Goal: Task Accomplishment & Management: Manage account settings

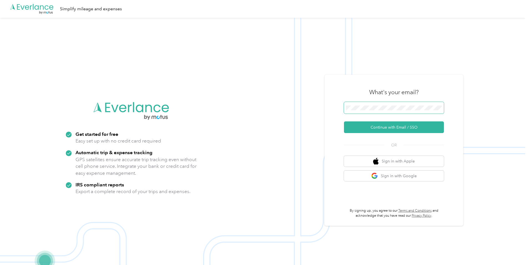
click at [402, 111] on span at bounding box center [394, 108] width 100 height 12
click at [344, 121] on button "Continue with Email / SSO" at bounding box center [394, 127] width 100 height 12
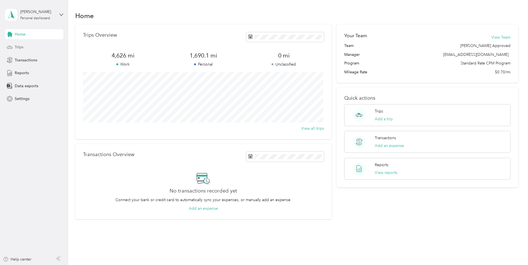
click at [51, 48] on div "Trips" at bounding box center [34, 47] width 58 height 10
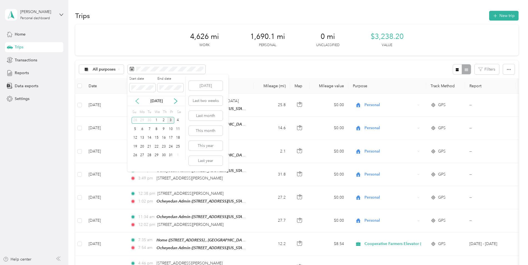
drag, startPoint x: 142, startPoint y: 101, endPoint x: 137, endPoint y: 101, distance: 5.0
click at [140, 101] on div "[DATE]" at bounding box center [156, 101] width 58 height 6
click at [137, 101] on icon at bounding box center [137, 101] width 6 height 6
click at [172, 120] on div "1" at bounding box center [170, 120] width 7 height 7
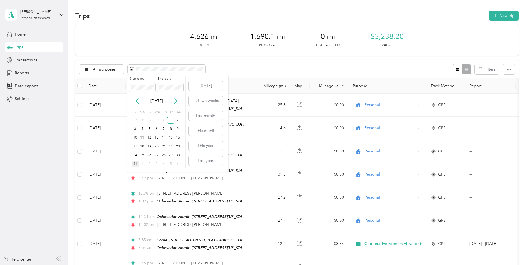
click at [133, 163] on div "31" at bounding box center [134, 163] width 7 height 7
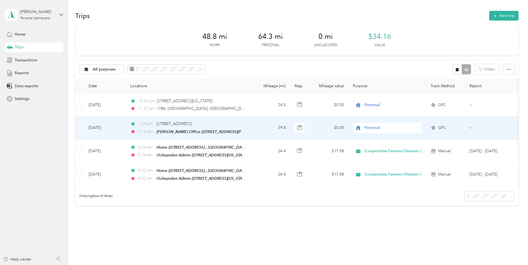
click at [369, 125] on span "Personal" at bounding box center [389, 128] width 51 height 6
drag, startPoint x: 378, startPoint y: 135, endPoint x: 377, endPoint y: 130, distance: 5.5
click at [379, 135] on span "Cooperative Farmers Elevator (CFE)" at bounding box center [399, 138] width 66 height 6
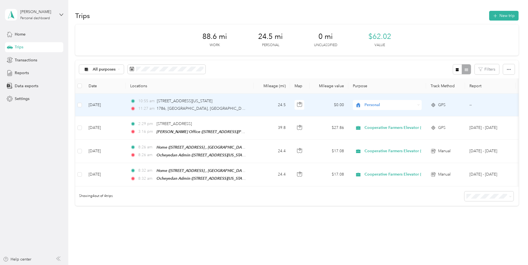
click at [383, 108] on div "Personal" at bounding box center [387, 105] width 69 height 10
click at [386, 116] on li "Cooperative Farmers Elevator (CFE)" at bounding box center [394, 115] width 83 height 10
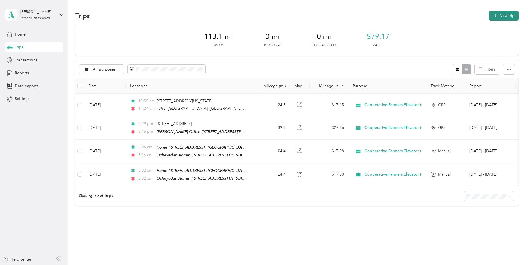
click at [500, 19] on button "New trip" at bounding box center [503, 16] width 29 height 10
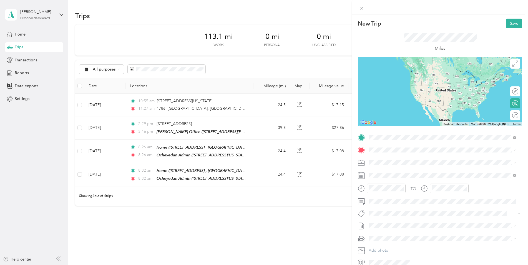
click at [402, 184] on span "1786 Oriole Ave, [PERSON_NAME], [GEOGRAPHIC_DATA], [GEOGRAPHIC_DATA] , 51249, […" at bounding box center [431, 191] width 105 height 16
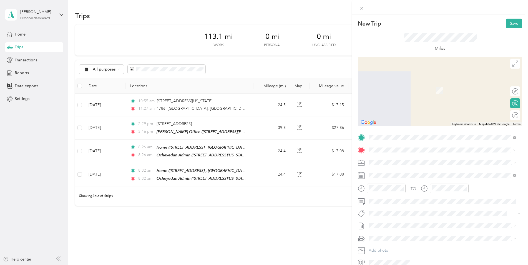
click at [423, 175] on div "TEAM Ocheyedan Admin [STREET_ADDRESS][US_STATE]" at bounding box center [406, 176] width 55 height 14
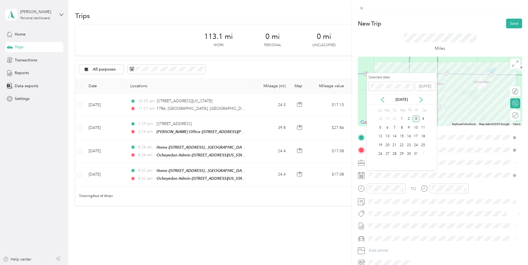
click at [379, 100] on div "[DATE]" at bounding box center [401, 100] width 70 height 6
click at [382, 100] on icon at bounding box center [382, 99] width 3 height 5
click at [421, 102] on icon at bounding box center [421, 100] width 6 height 6
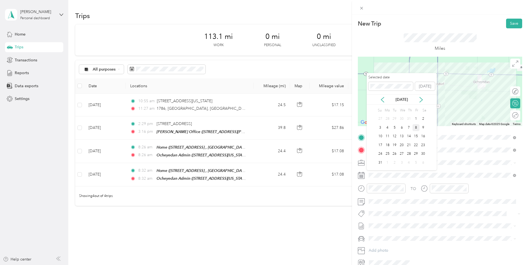
click at [417, 129] on div "8" at bounding box center [415, 127] width 7 height 7
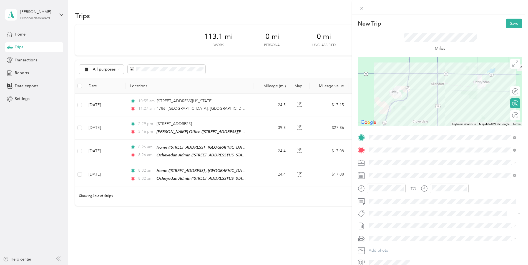
click at [510, 116] on div "Round trip" at bounding box center [515, 115] width 10 height 10
click at [506, 118] on div "Round trip" at bounding box center [502, 115] width 31 height 6
click at [506, 117] on div at bounding box center [512, 115] width 12 height 6
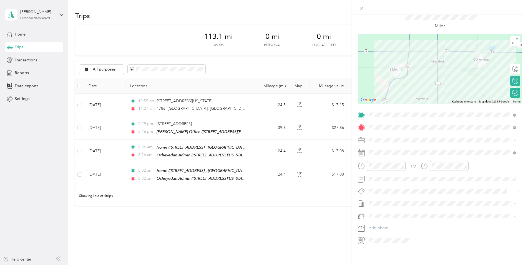
click at [399, 215] on span "Aug 1 - 31, 2025 Draft" at bounding box center [441, 217] width 143 height 5
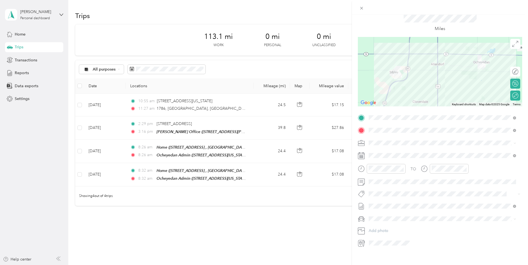
scroll to position [0, 0]
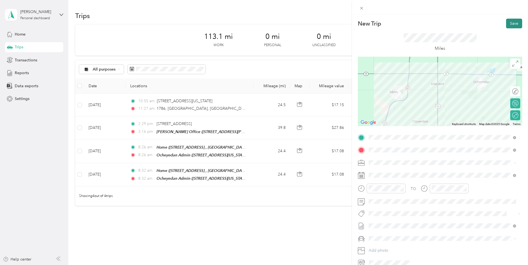
click at [513, 23] on button "Save" at bounding box center [514, 24] width 16 height 10
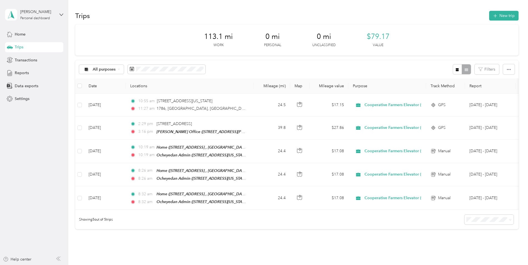
click at [505, 21] on div "Trips New trip" at bounding box center [296, 16] width 443 height 12
click at [503, 20] on button "New trip" at bounding box center [503, 16] width 29 height 10
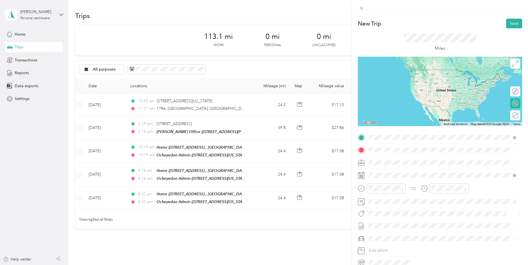
click at [413, 182] on div "Home 1786 [GEOGRAPHIC_DATA][PERSON_NAME], [GEOGRAPHIC_DATA], [GEOGRAPHIC_DATA] …" at bounding box center [446, 187] width 135 height 23
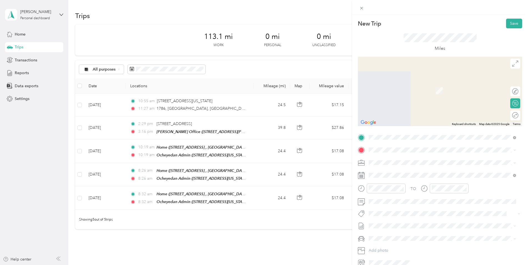
click at [415, 176] on div "TEAM Ocheyedan Admin [STREET_ADDRESS][US_STATE]" at bounding box center [406, 176] width 55 height 14
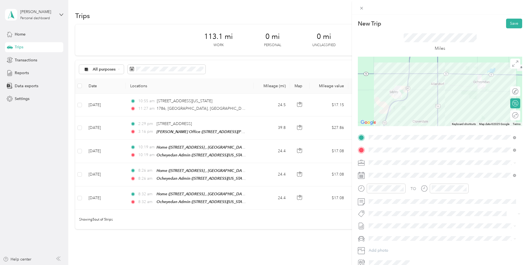
click at [511, 117] on div "Round trip" at bounding box center [515, 115] width 10 height 10
click at [510, 117] on div at bounding box center [512, 115] width 12 height 6
click at [397, 169] on div "TO Add photo" at bounding box center [440, 200] width 164 height 134
click at [351, 177] on div "New Trip Save This trip cannot be edited because it is either under review, app…" at bounding box center [264, 132] width 528 height 265
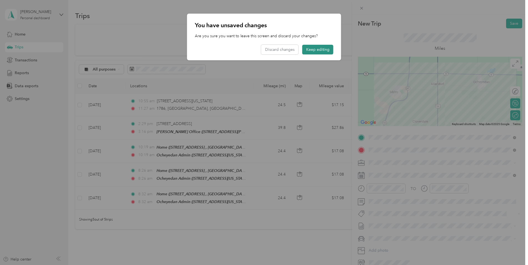
click at [320, 52] on button "Keep editing" at bounding box center [317, 50] width 31 height 10
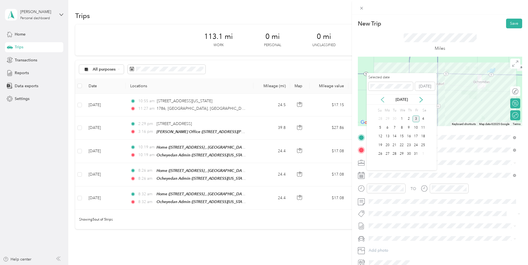
click at [385, 98] on div "[DATE]" at bounding box center [401, 100] width 70 height 6
click at [383, 98] on icon at bounding box center [382, 100] width 6 height 6
click at [420, 99] on icon at bounding box center [421, 100] width 6 height 6
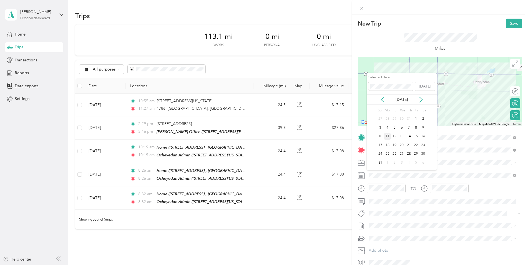
click at [385, 136] on div "11" at bounding box center [387, 136] width 7 height 7
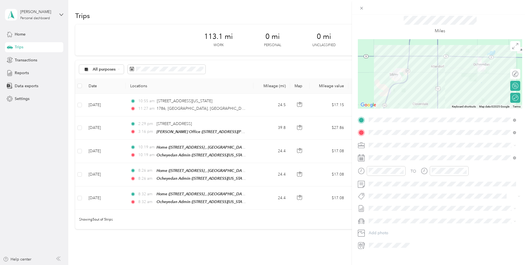
scroll to position [27, 0]
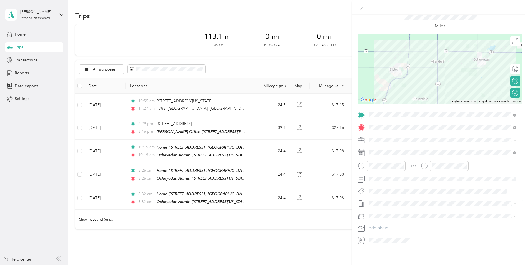
click at [392, 217] on span "[DATE] - [DATE]" at bounding box center [382, 216] width 28 height 6
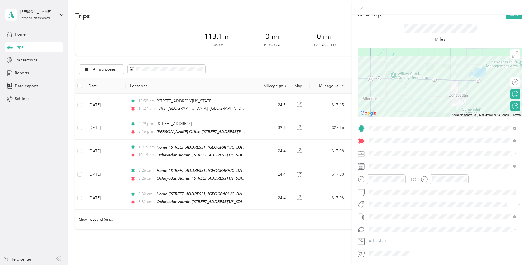
scroll to position [0, 0]
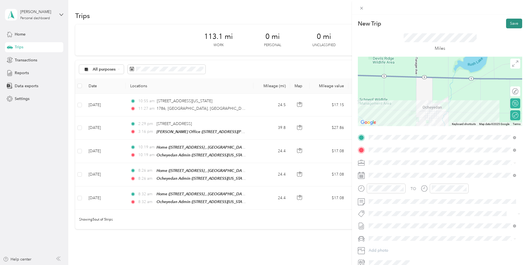
click at [510, 24] on button "Save" at bounding box center [514, 24] width 16 height 10
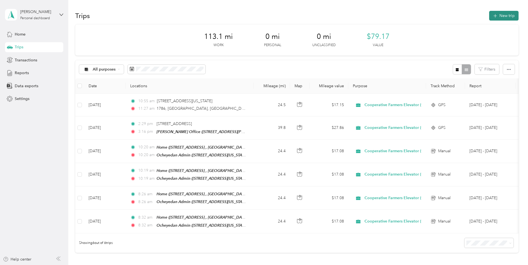
click at [502, 16] on button "New trip" at bounding box center [503, 16] width 29 height 10
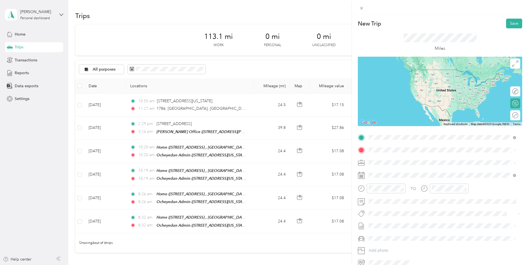
click at [417, 182] on div "Home 1786 [GEOGRAPHIC_DATA][PERSON_NAME], [GEOGRAPHIC_DATA], [GEOGRAPHIC_DATA] …" at bounding box center [446, 187] width 135 height 23
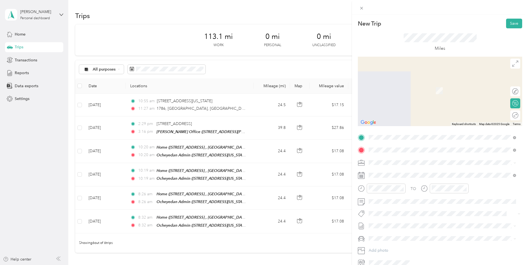
click at [442, 179] on span "[STREET_ADDRESS][PERSON_NAME][US_STATE]" at bounding box center [422, 180] width 86 height 5
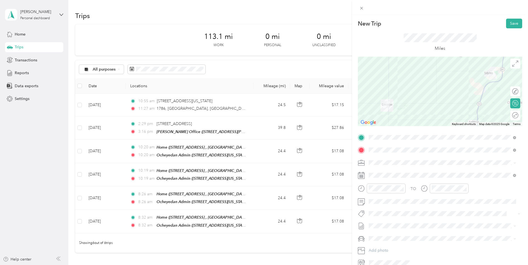
click at [511, 116] on div "Round trip" at bounding box center [515, 115] width 10 height 10
click at [510, 117] on div at bounding box center [512, 115] width 12 height 6
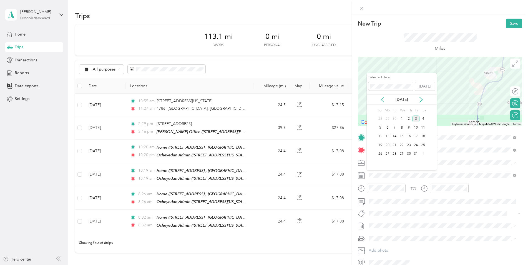
click at [382, 97] on div "[DATE]" at bounding box center [401, 99] width 70 height 10
click at [383, 100] on icon at bounding box center [382, 100] width 6 height 6
click at [394, 144] on div "19" at bounding box center [394, 144] width 7 height 7
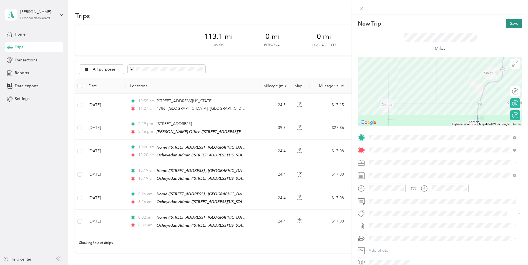
click at [509, 26] on button "Save" at bounding box center [514, 24] width 16 height 10
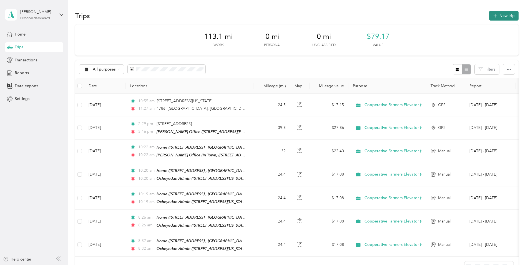
click at [498, 14] on button "New trip" at bounding box center [503, 16] width 29 height 10
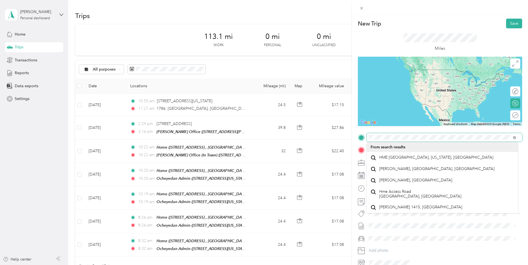
click at [371, 264] on div "New Trip Save This trip cannot be edited because it is either under review, app…" at bounding box center [262, 265] width 525 height 0
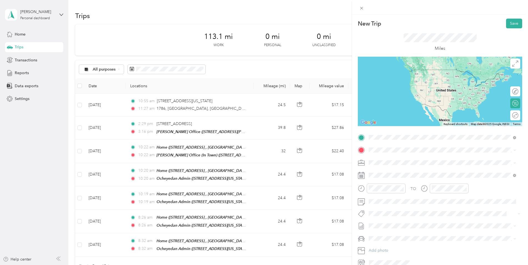
click at [413, 185] on span "1786 Oriole Ave, [PERSON_NAME], [GEOGRAPHIC_DATA], [GEOGRAPHIC_DATA] , 51249, […" at bounding box center [431, 191] width 105 height 16
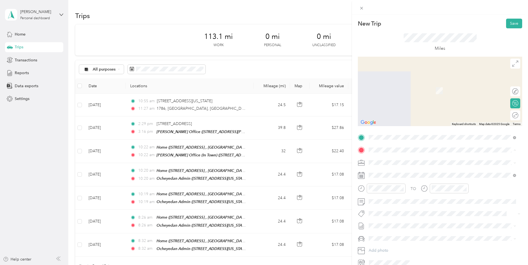
click at [429, 196] on div "TEAM Rock Valley Admin [STREET_ADDRESS][US_STATE]" at bounding box center [406, 196] width 55 height 14
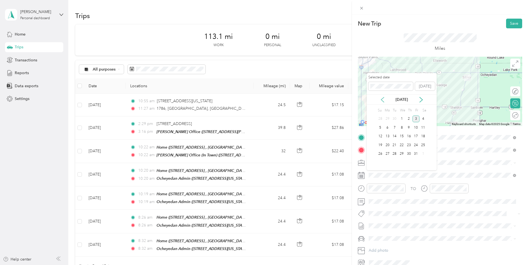
click at [383, 100] on icon at bounding box center [382, 100] width 6 height 6
click at [401, 145] on div "20" at bounding box center [401, 144] width 7 height 7
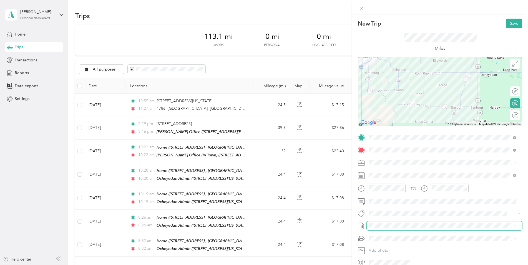
click at [430, 222] on span at bounding box center [443, 225] width 155 height 9
drag, startPoint x: 415, startPoint y: 239, endPoint x: 415, endPoint y: 242, distance: 2.8
click at [415, 242] on li "Aug 1 - 31, 2025 Draft" at bounding box center [441, 242] width 151 height 9
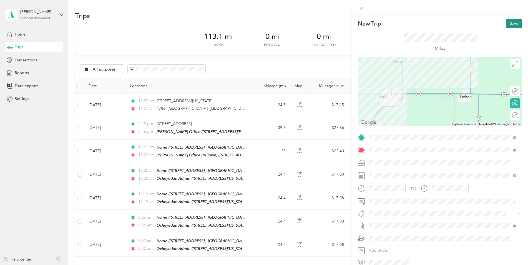
click at [511, 26] on button "Save" at bounding box center [514, 24] width 16 height 10
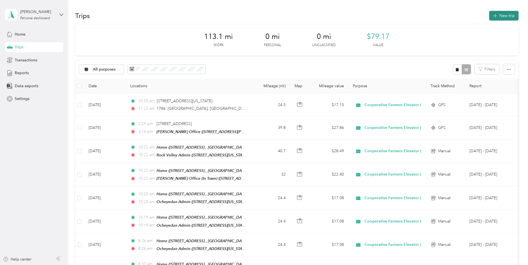
click at [497, 18] on button "New trip" at bounding box center [503, 16] width 29 height 10
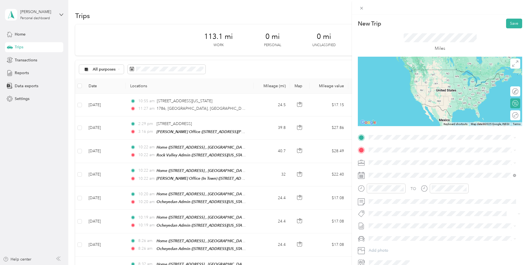
click at [402, 180] on div "Home 1786 [GEOGRAPHIC_DATA][PERSON_NAME], [GEOGRAPHIC_DATA], [GEOGRAPHIC_DATA] …" at bounding box center [446, 187] width 135 height 23
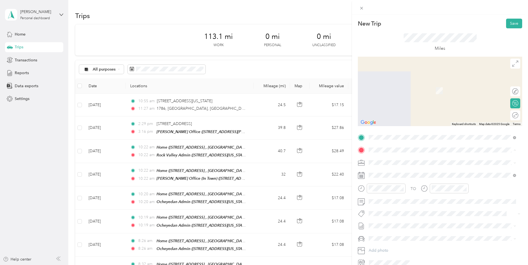
click at [406, 175] on div "TEAM Ocheyedan Admin [STREET_ADDRESS][US_STATE]" at bounding box center [406, 176] width 55 height 14
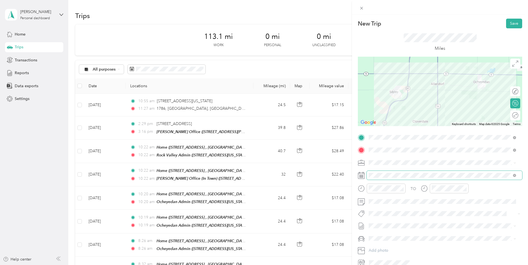
click at [396, 172] on span at bounding box center [443, 175] width 155 height 9
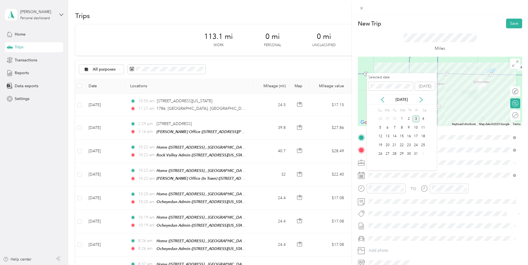
click at [384, 103] on div "[DATE]" at bounding box center [401, 99] width 70 height 10
click at [383, 102] on icon at bounding box center [382, 100] width 6 height 6
click at [401, 136] on div "13" at bounding box center [401, 136] width 7 height 7
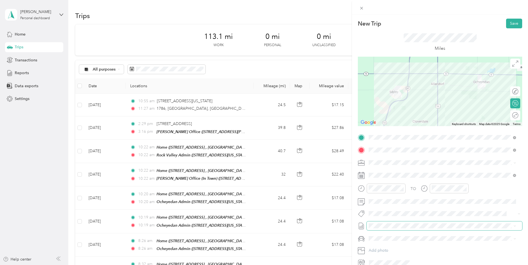
click at [407, 222] on span at bounding box center [443, 225] width 155 height 9
click at [406, 229] on span at bounding box center [443, 225] width 155 height 9
click at [403, 243] on span "Aug 1 - 31, 2025 Draft" at bounding box center [441, 243] width 143 height 5
click at [509, 118] on div "Round trip" at bounding box center [502, 115] width 29 height 6
click at [508, 117] on div at bounding box center [512, 115] width 12 height 6
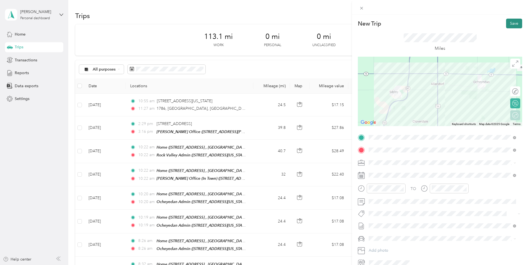
click at [508, 27] on button "Save" at bounding box center [514, 24] width 16 height 10
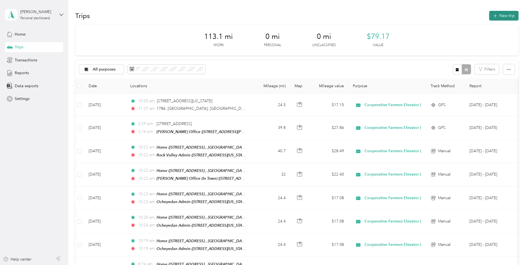
click at [506, 17] on button "New trip" at bounding box center [503, 16] width 29 height 10
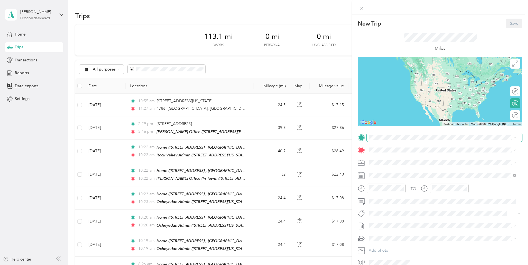
drag, startPoint x: 400, startPoint y: 143, endPoint x: 399, endPoint y: 140, distance: 3.4
click at [399, 140] on div "TO Add photo" at bounding box center [440, 200] width 164 height 134
click at [396, 181] on div "Home 1786 [GEOGRAPHIC_DATA][PERSON_NAME], [GEOGRAPHIC_DATA], [GEOGRAPHIC_DATA] …" at bounding box center [446, 187] width 135 height 23
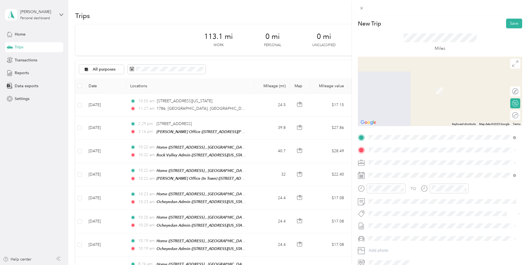
click at [402, 174] on div "TEAM Ocheyedan Admin" at bounding box center [406, 172] width 55 height 7
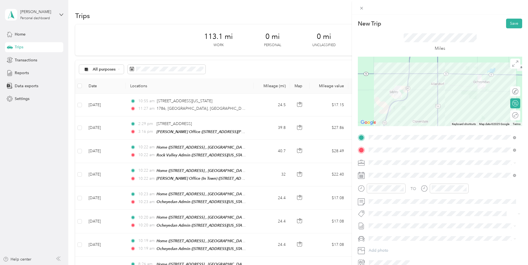
click at [512, 115] on div "Round trip" at bounding box center [515, 115] width 10 height 10
click at [510, 116] on div at bounding box center [512, 115] width 12 height 6
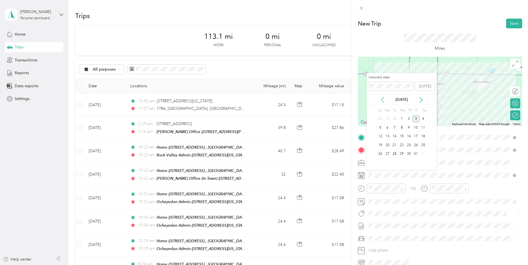
click at [383, 98] on icon at bounding box center [382, 99] width 3 height 5
click at [387, 154] on div "25" at bounding box center [387, 153] width 7 height 7
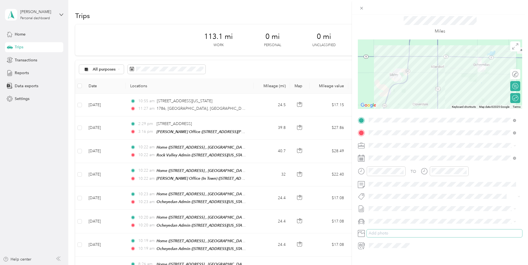
scroll to position [27, 0]
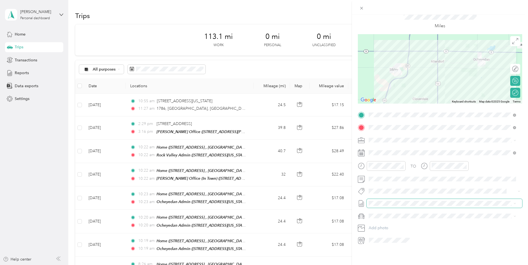
click at [403, 201] on span at bounding box center [443, 203] width 155 height 9
click at [396, 213] on li "Aug 1 - 31, 2025 Draft" at bounding box center [441, 215] width 151 height 9
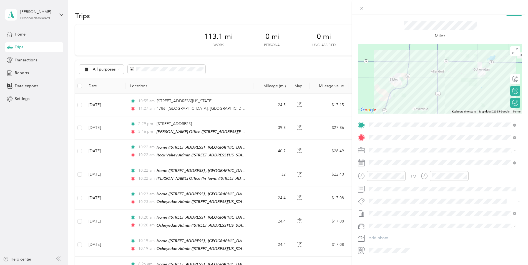
scroll to position [0, 0]
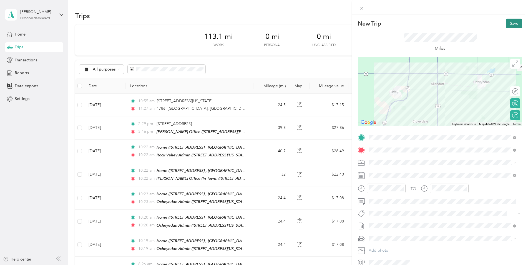
click at [517, 24] on button "Save" at bounding box center [514, 24] width 16 height 10
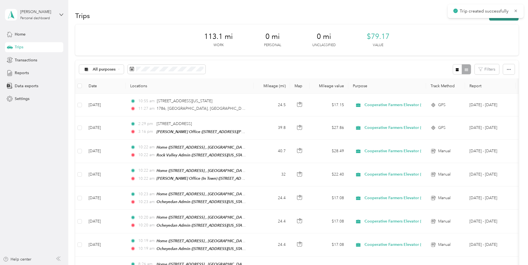
click at [509, 22] on section "Trips New trip 113.1 mi Work 0 mi Personal 0 mi Unclassified $79.17 Value All p…" at bounding box center [296, 176] width 443 height 332
click at [509, 20] on button "New trip" at bounding box center [503, 16] width 29 height 10
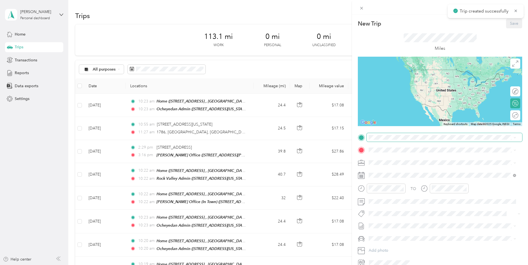
click at [408, 134] on span at bounding box center [443, 137] width 155 height 9
click at [410, 140] on span at bounding box center [443, 137] width 155 height 9
click at [396, 140] on span at bounding box center [443, 137] width 155 height 9
drag, startPoint x: 424, startPoint y: 183, endPoint x: 417, endPoint y: 160, distance: 24.4
click at [424, 183] on span "1786 Oriole Ave, [PERSON_NAME], [GEOGRAPHIC_DATA], [GEOGRAPHIC_DATA] , 51249, […" at bounding box center [431, 190] width 105 height 16
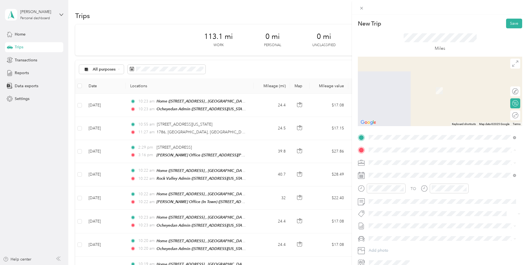
drag, startPoint x: 401, startPoint y: 157, endPoint x: 404, endPoint y: 154, distance: 3.7
click at [404, 157] on div "From your Favorite places" at bounding box center [441, 161] width 143 height 8
drag, startPoint x: 404, startPoint y: 154, endPoint x: 407, endPoint y: 147, distance: 8.2
click at [407, 147] on span at bounding box center [443, 149] width 155 height 9
click at [410, 175] on div "TEAM Ocheyedan Admin [STREET_ADDRESS][US_STATE]" at bounding box center [406, 175] width 55 height 14
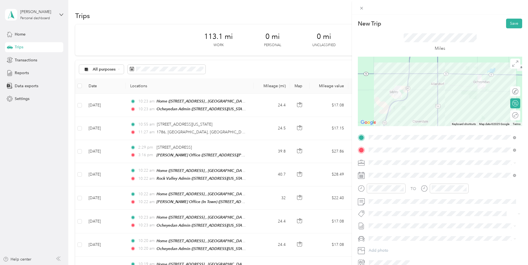
click at [513, 115] on div "To navigate the map with touch gestures double-tap and hold your finger on the …" at bounding box center [440, 91] width 164 height 69
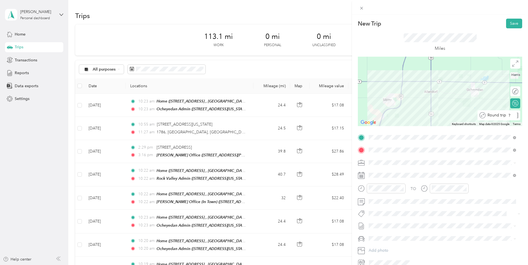
click at [512, 116] on div "Round trip" at bounding box center [501, 115] width 33 height 6
click at [516, 116] on div at bounding box center [517, 115] width 2 height 6
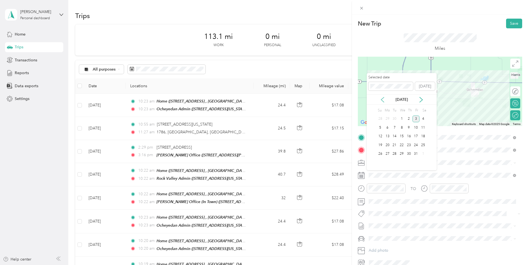
click at [382, 99] on icon at bounding box center [382, 100] width 6 height 6
click at [410, 145] on div "21" at bounding box center [408, 144] width 7 height 7
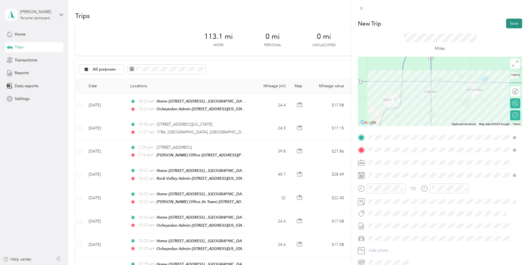
click at [509, 24] on button "Save" at bounding box center [514, 24] width 16 height 10
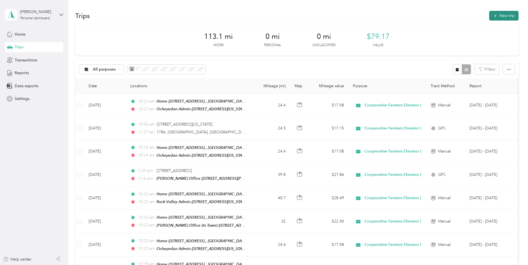
click at [506, 15] on button "New trip" at bounding box center [503, 16] width 29 height 10
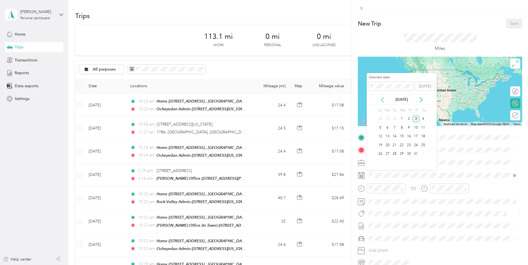
click at [382, 99] on icon at bounding box center [382, 100] width 6 height 6
click at [416, 153] on div "29" at bounding box center [415, 153] width 7 height 7
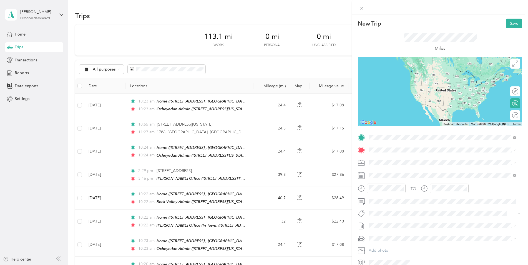
click at [420, 185] on span "1786 Oriole Ave, [PERSON_NAME], [GEOGRAPHIC_DATA], [GEOGRAPHIC_DATA] , 51249, […" at bounding box center [431, 191] width 105 height 16
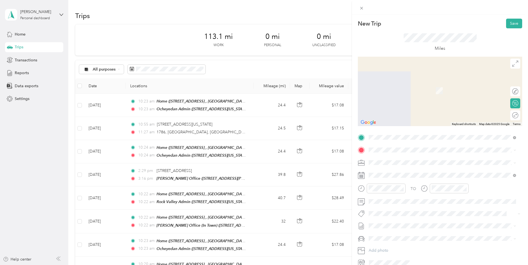
click at [399, 176] on div "TEAM Ocheyedan Admin [STREET_ADDRESS][US_STATE]" at bounding box center [406, 175] width 55 height 14
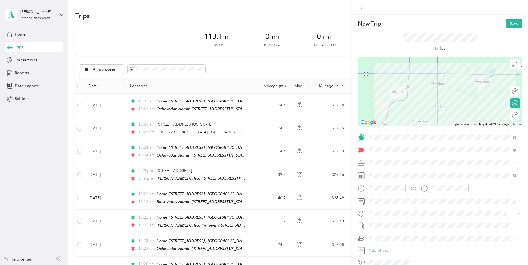
click at [510, 118] on div "Round trip" at bounding box center [515, 115] width 10 height 10
click at [511, 117] on div at bounding box center [512, 115] width 12 height 6
click at [399, 242] on span "Aug 1 - 31, 2025 Draft" at bounding box center [441, 243] width 143 height 5
click at [510, 21] on button "Save" at bounding box center [514, 24] width 16 height 10
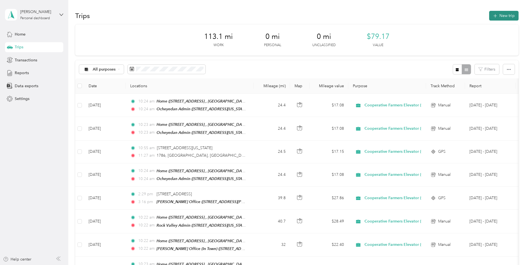
click at [502, 16] on button "New trip" at bounding box center [503, 16] width 29 height 10
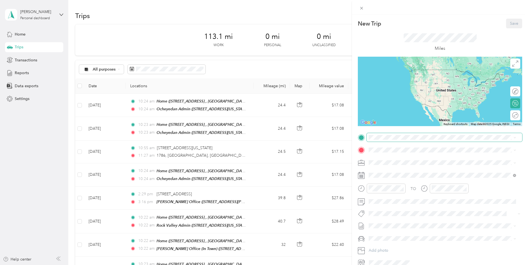
click at [413, 134] on span at bounding box center [443, 137] width 155 height 9
click at [418, 181] on div "Home 1786 [GEOGRAPHIC_DATA][PERSON_NAME], [GEOGRAPHIC_DATA], [GEOGRAPHIC_DATA] …" at bounding box center [446, 185] width 135 height 23
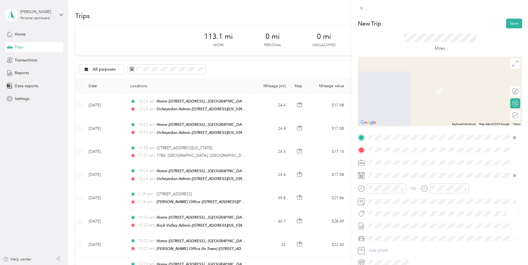
click at [418, 171] on strong "Ocheyedan Admin" at bounding box center [415, 172] width 34 height 5
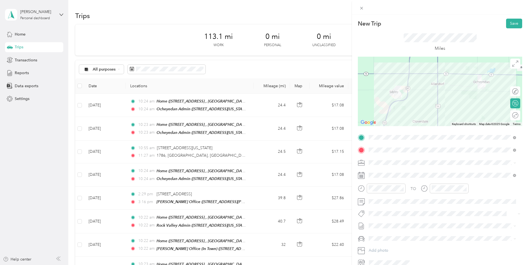
click at [511, 117] on div "Round trip" at bounding box center [515, 115] width 10 height 10
click at [513, 118] on div "Round trip" at bounding box center [511, 115] width 14 height 6
click at [511, 118] on div at bounding box center [512, 115] width 12 height 6
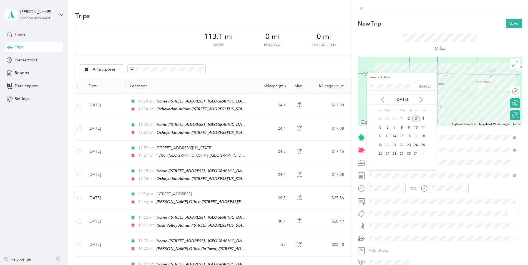
click at [383, 98] on icon at bounding box center [382, 100] width 6 height 6
click at [401, 155] on div "27" at bounding box center [401, 153] width 7 height 7
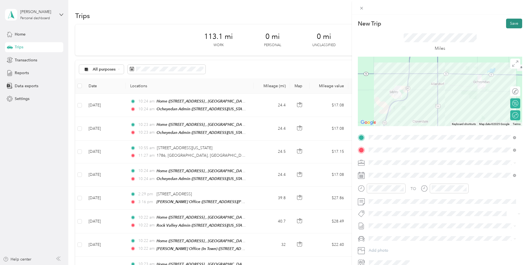
click at [509, 25] on button "Save" at bounding box center [514, 24] width 16 height 10
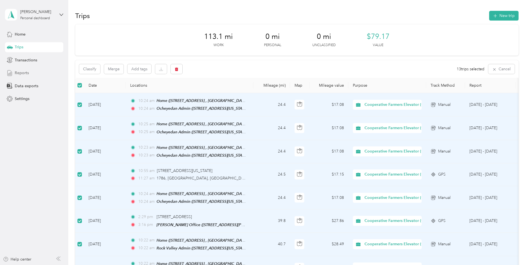
click at [46, 73] on div "Reports" at bounding box center [34, 73] width 58 height 10
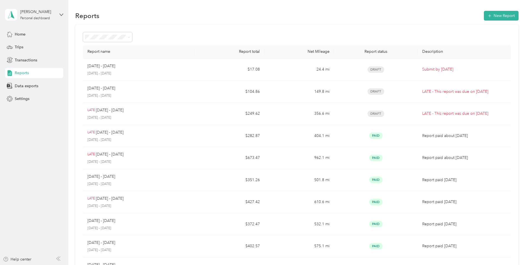
click at [208, 27] on div "Report name Report total Net Mileage Report status Description Oct 1 - 31, 2025…" at bounding box center [296, 163] width 443 height 278
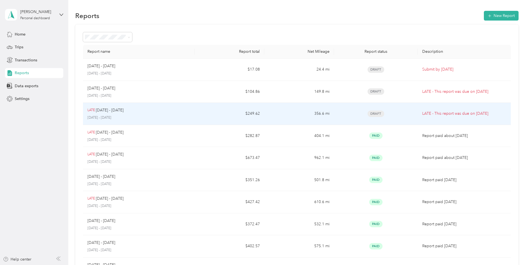
click at [156, 115] on p "[DATE] - [DATE]" at bounding box center [138, 117] width 103 height 5
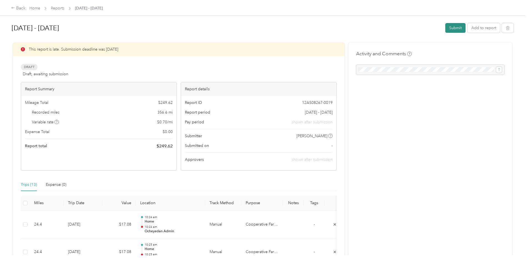
click at [451, 28] on button "Submit" at bounding box center [455, 28] width 20 height 10
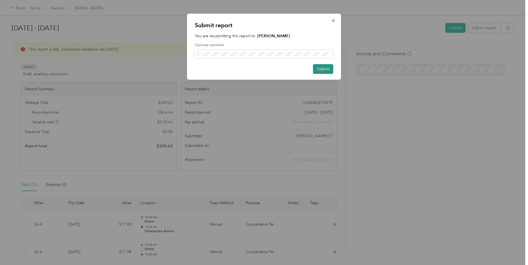
click at [327, 69] on button "Submit" at bounding box center [323, 69] width 20 height 10
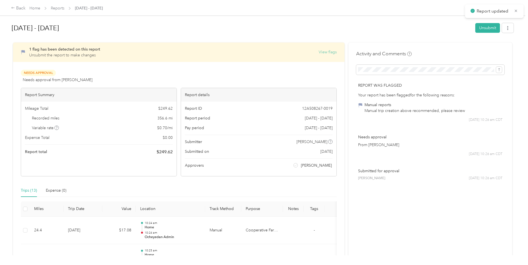
click at [327, 54] on button "View flags" at bounding box center [327, 52] width 18 height 6
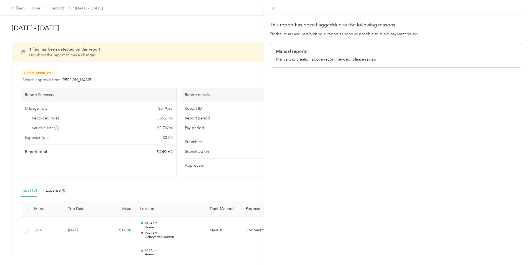
click at [205, 31] on div "This report has been flagged due to the following reasons Fix the issues and re…" at bounding box center [264, 132] width 528 height 265
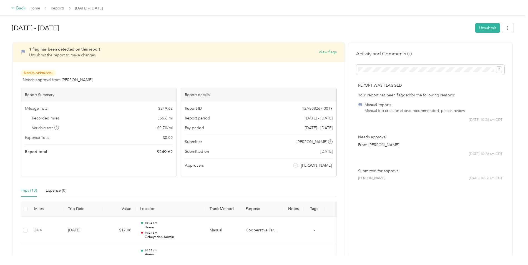
click at [13, 7] on icon at bounding box center [13, 8] width 4 height 4
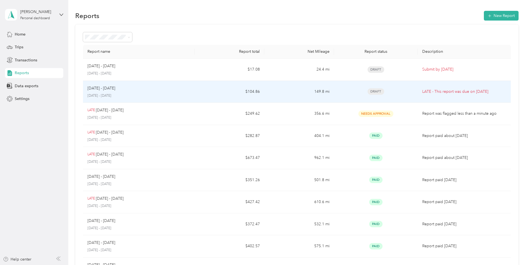
drag, startPoint x: 116, startPoint y: 92, endPoint x: 179, endPoint y: 95, distance: 63.1
click at [179, 95] on div "Sep 1 - 30, 2025 September 1 - 30, 2025" at bounding box center [138, 91] width 103 height 13
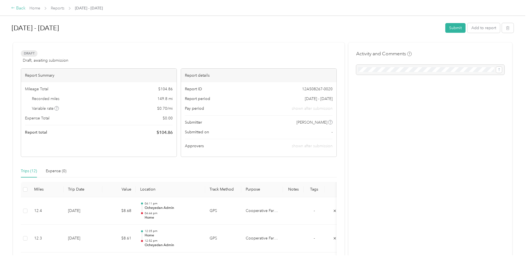
click at [21, 7] on div "Back" at bounding box center [18, 8] width 14 height 7
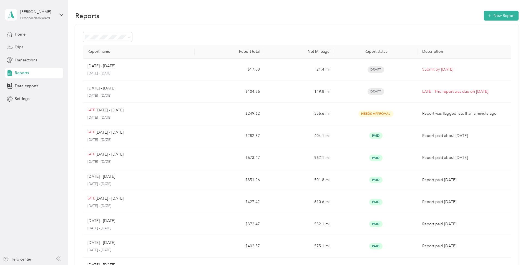
click at [27, 49] on div "Trips" at bounding box center [34, 47] width 58 height 10
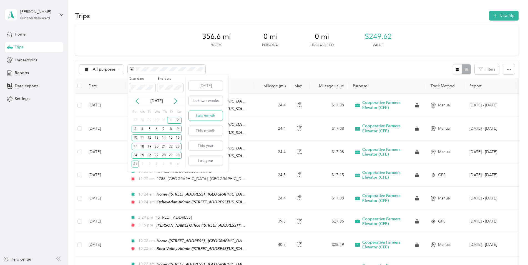
click at [204, 116] on button "Last month" at bounding box center [206, 116] width 34 height 10
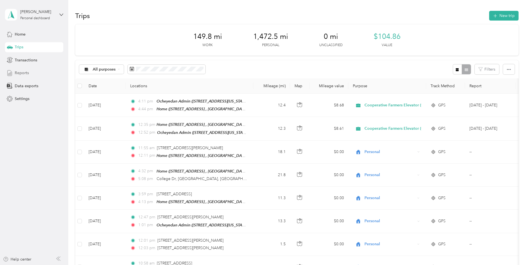
click at [29, 71] on div "Reports" at bounding box center [34, 73] width 58 height 10
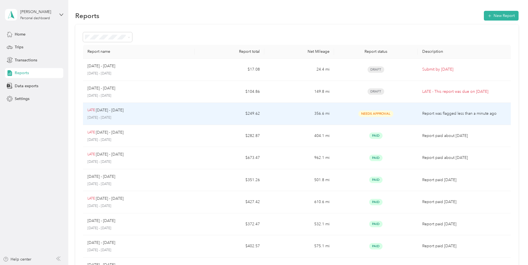
click at [134, 113] on div "LATE Aug 1 - 31, 2025" at bounding box center [138, 110] width 103 height 6
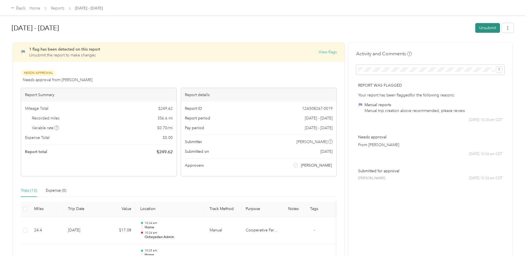
click at [483, 29] on button "Unsubmit" at bounding box center [487, 28] width 25 height 10
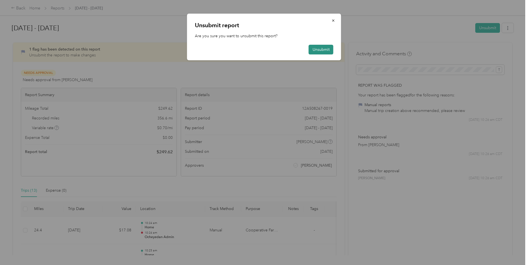
click at [317, 50] on button "Unsubmit" at bounding box center [320, 50] width 25 height 10
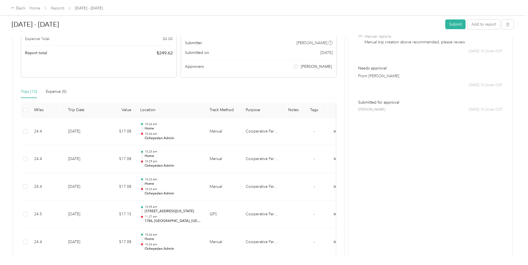
scroll to position [83, 0]
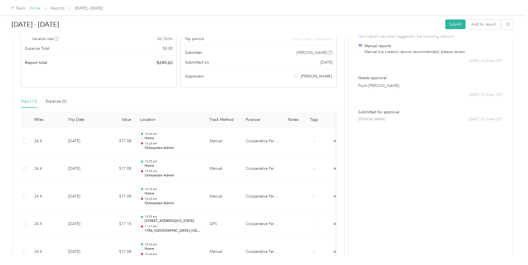
click at [39, 8] on link "Home" at bounding box center [34, 8] width 11 height 5
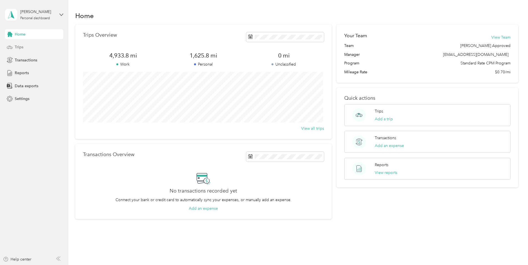
click at [25, 45] on div "Trips" at bounding box center [34, 47] width 58 height 10
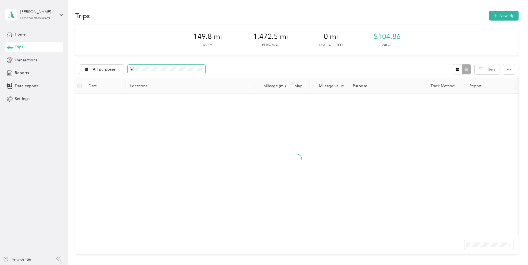
click at [142, 72] on span at bounding box center [167, 69] width 78 height 9
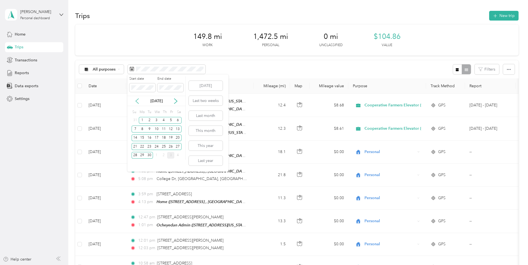
click at [137, 101] on icon at bounding box center [137, 101] width 6 height 6
drag, startPoint x: 173, startPoint y: 119, endPoint x: 158, endPoint y: 150, distance: 34.2
click at [172, 119] on div "1" at bounding box center [170, 120] width 7 height 7
click at [135, 163] on div "31" at bounding box center [134, 163] width 7 height 7
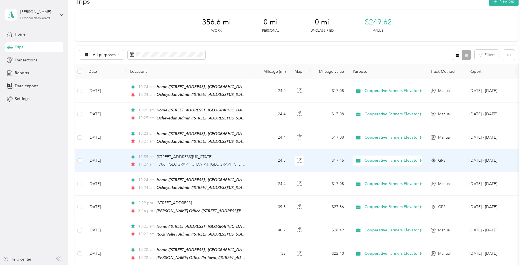
scroll to position [28, 0]
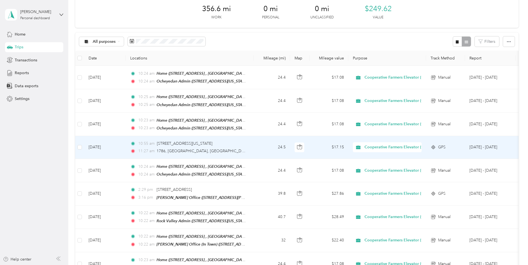
click at [254, 143] on td "24.5" at bounding box center [271, 147] width 37 height 23
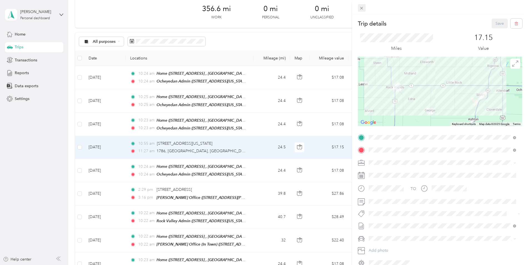
click at [362, 8] on icon at bounding box center [361, 8] width 3 height 3
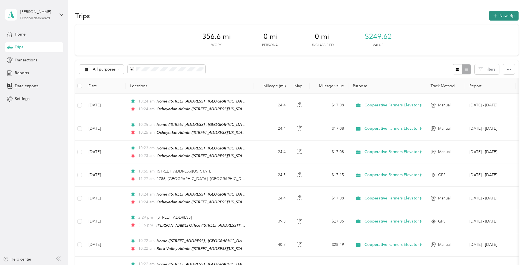
click at [502, 15] on button "New trip" at bounding box center [503, 16] width 29 height 10
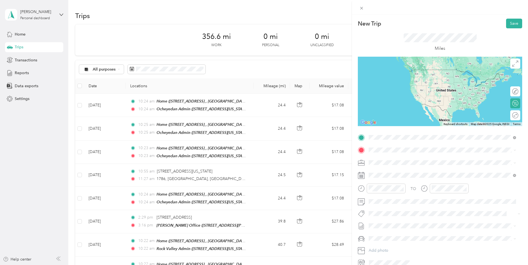
click at [417, 184] on span "1786 Oriole Ave, [PERSON_NAME], [GEOGRAPHIC_DATA], [GEOGRAPHIC_DATA] , 51249, […" at bounding box center [431, 191] width 105 height 16
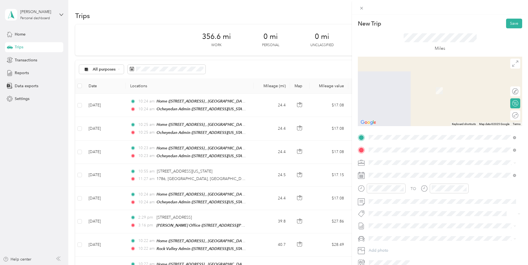
click at [439, 177] on div "TEAM George Office (In Town) 206 South Main Street, 51237, George, Iowa, United…" at bounding box center [422, 176] width 86 height 14
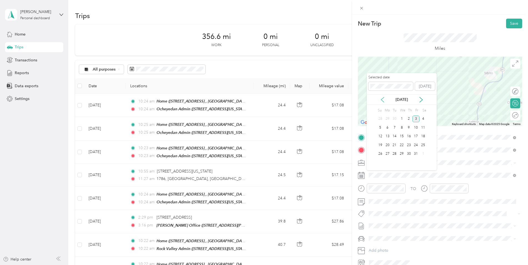
click at [383, 101] on icon at bounding box center [382, 100] width 6 height 6
click at [416, 145] on div "22" at bounding box center [415, 144] width 7 height 7
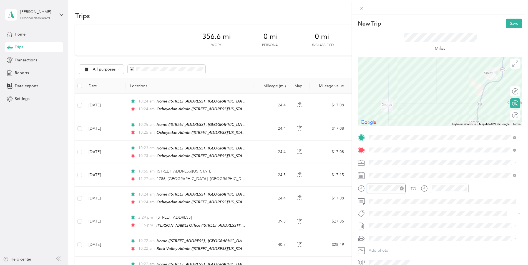
click at [367, 189] on div at bounding box center [385, 188] width 39 height 10
click at [507, 19] on button "Save" at bounding box center [514, 24] width 16 height 10
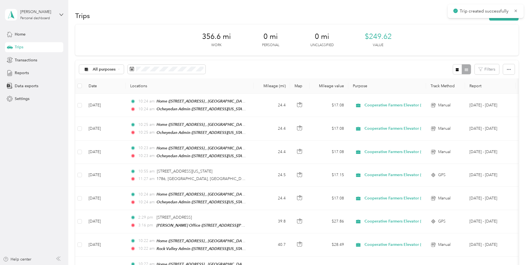
click at [506, 18] on div "Trip created successfully" at bounding box center [485, 11] width 76 height 14
click at [503, 21] on div "Trips New trip" at bounding box center [296, 16] width 443 height 12
click at [502, 19] on button "New trip" at bounding box center [503, 16] width 29 height 10
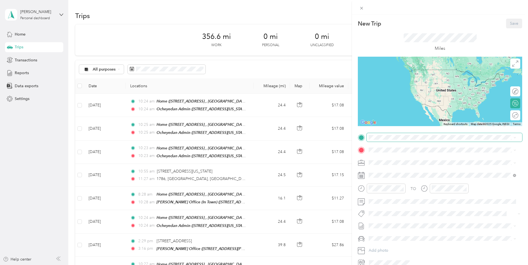
click at [404, 133] on span at bounding box center [443, 137] width 155 height 9
click at [424, 166] on span "[STREET_ADDRESS][PERSON_NAME][US_STATE]" at bounding box center [422, 167] width 86 height 5
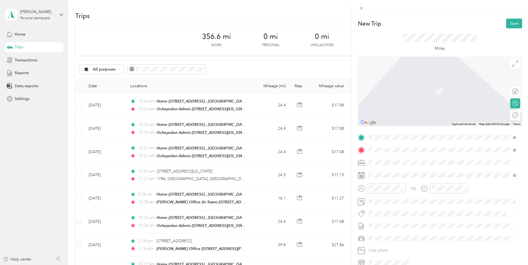
click at [419, 173] on strong "Rock Rapids Office" at bounding box center [415, 172] width 35 height 5
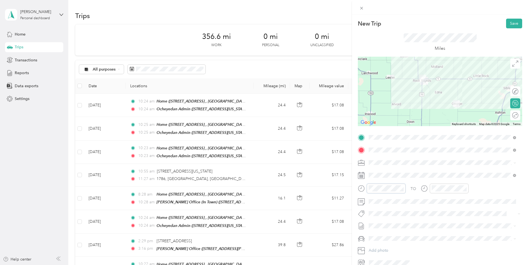
click at [365, 188] on div at bounding box center [382, 188] width 48 height 10
click at [429, 187] on div at bounding box center [445, 188] width 48 height 10
click at [507, 26] on button "Save" at bounding box center [514, 24] width 16 height 10
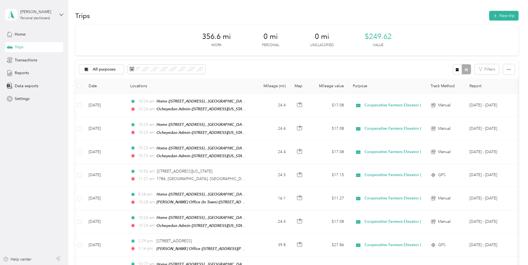
click at [22, 48] on span "Trips" at bounding box center [19, 47] width 9 height 6
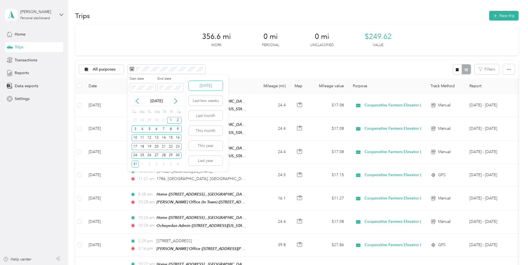
click at [204, 85] on button "[DATE]" at bounding box center [206, 86] width 34 height 10
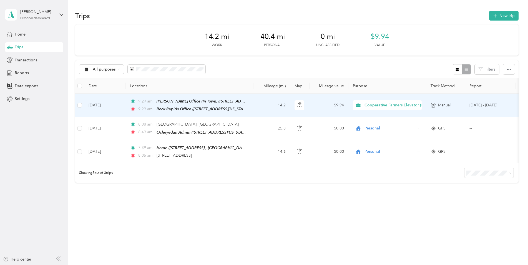
click at [257, 107] on td "14.2" at bounding box center [271, 104] width 37 height 23
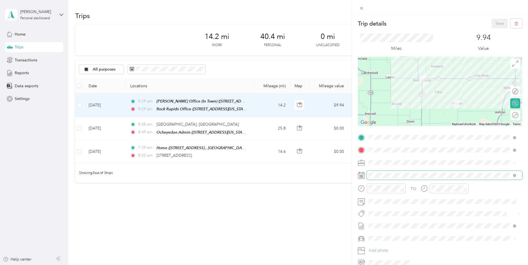
click at [388, 172] on span at bounding box center [443, 175] width 155 height 9
click at [402, 179] on span at bounding box center [443, 175] width 155 height 9
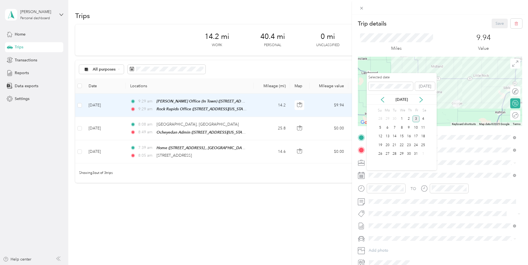
click at [387, 98] on div "[DATE]" at bounding box center [401, 100] width 70 height 6
click at [384, 98] on icon at bounding box center [382, 100] width 6 height 6
click at [383, 98] on icon at bounding box center [382, 100] width 6 height 6
click at [417, 144] on div "22" at bounding box center [415, 144] width 7 height 7
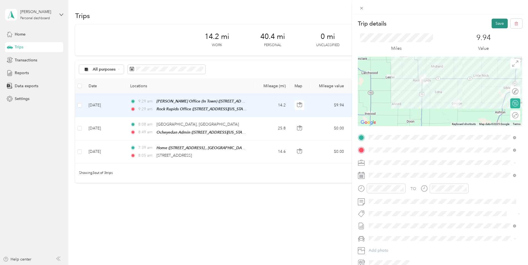
click at [492, 27] on button "Save" at bounding box center [499, 24] width 16 height 10
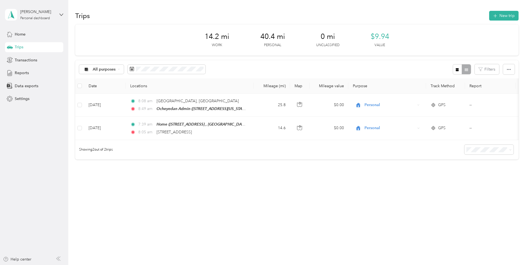
click at [32, 50] on div "Trips" at bounding box center [34, 47] width 58 height 10
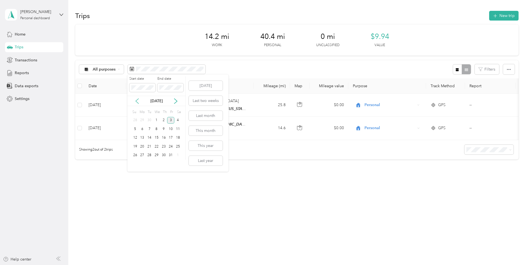
click at [137, 100] on icon at bounding box center [137, 101] width 6 height 6
click at [171, 118] on div "1" at bounding box center [170, 120] width 7 height 7
click at [134, 164] on div "31" at bounding box center [134, 163] width 7 height 7
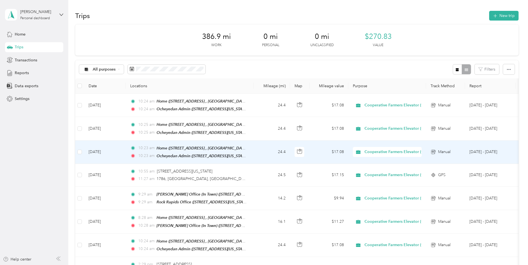
click at [255, 152] on td "24.4" at bounding box center [271, 151] width 37 height 23
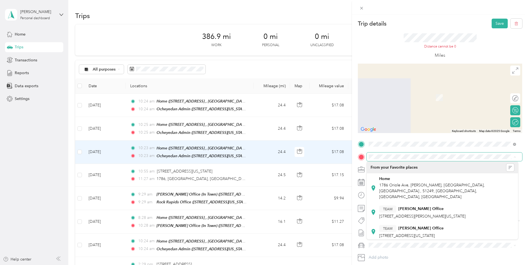
click at [458, 154] on span at bounding box center [443, 156] width 155 height 9
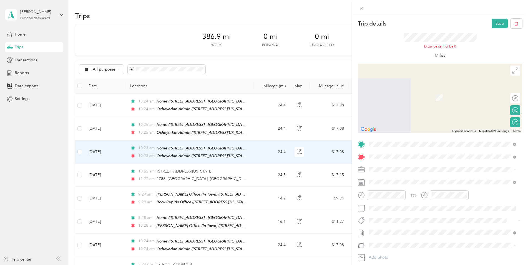
click at [434, 182] on div "TEAM Rock Rapids Office" at bounding box center [406, 179] width 55 height 7
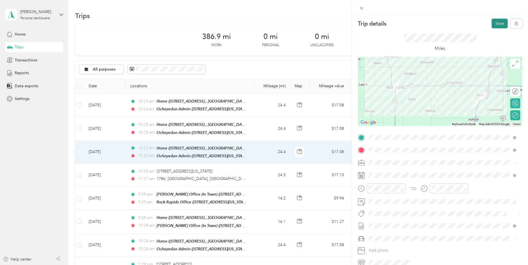
click at [494, 21] on button "Save" at bounding box center [499, 24] width 16 height 10
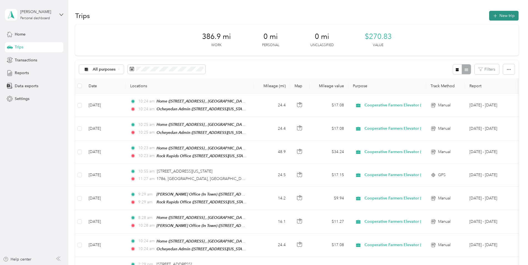
click at [499, 14] on button "New trip" at bounding box center [503, 16] width 29 height 10
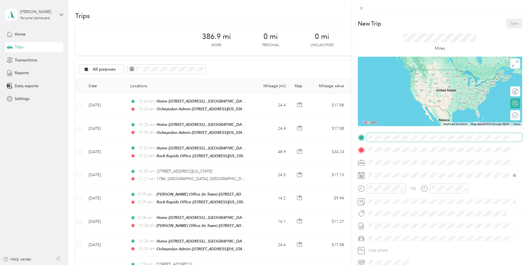
click at [394, 141] on span at bounding box center [443, 137] width 155 height 9
click at [394, 140] on span at bounding box center [443, 137] width 155 height 9
click at [414, 183] on span "1786 Oriole Ave, [PERSON_NAME], [GEOGRAPHIC_DATA], [GEOGRAPHIC_DATA] , 51249, […" at bounding box center [431, 191] width 105 height 16
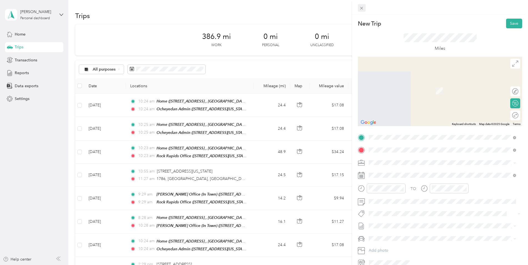
click at [359, 7] on icon at bounding box center [361, 8] width 5 height 5
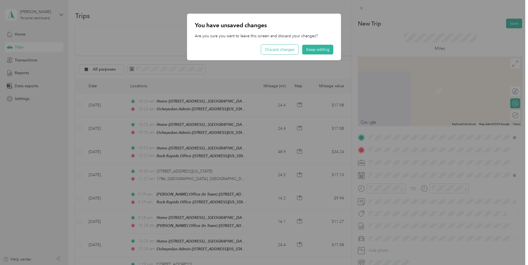
click at [279, 50] on button "Discard changes" at bounding box center [279, 50] width 37 height 10
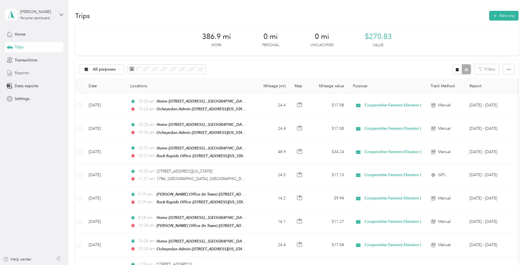
click at [22, 70] on span "Reports" at bounding box center [22, 73] width 14 height 6
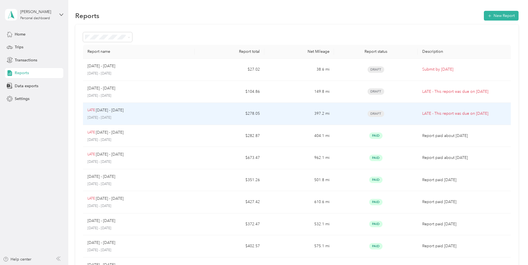
click at [143, 116] on p "[DATE] - [DATE]" at bounding box center [138, 117] width 103 height 5
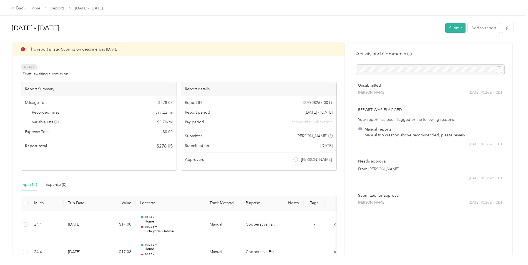
scroll to position [83, 0]
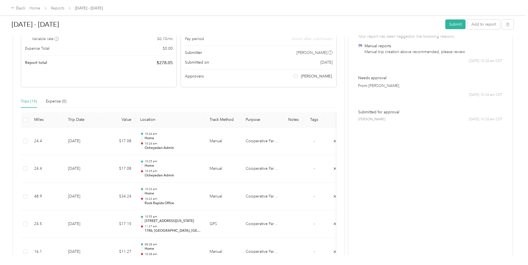
click at [21, 118] on th at bounding box center [25, 119] width 9 height 15
click at [458, 22] on button "Submit" at bounding box center [455, 24] width 20 height 10
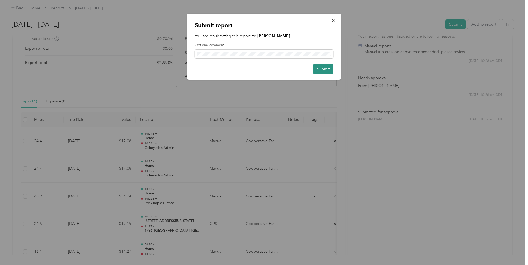
click at [332, 71] on button "Submit" at bounding box center [323, 69] width 20 height 10
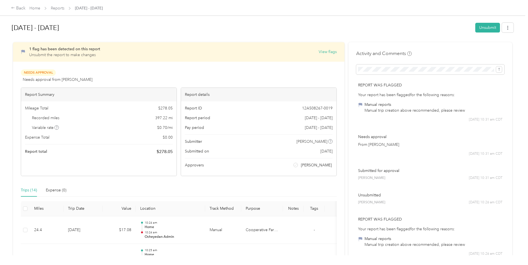
scroll to position [0, 0]
click at [63, 10] on link "Reports" at bounding box center [58, 8] width 14 height 5
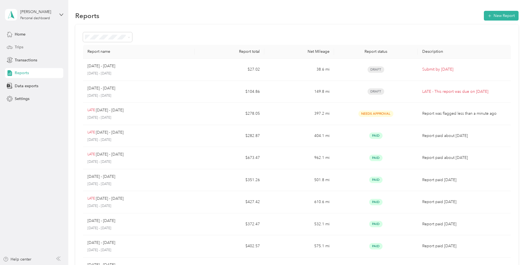
click at [44, 50] on div "Trips" at bounding box center [34, 47] width 58 height 10
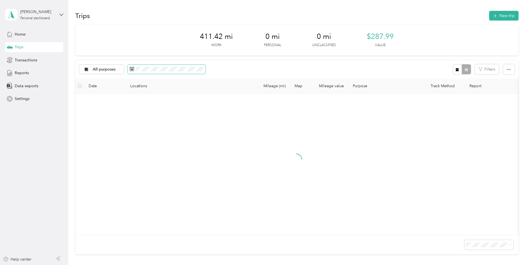
click at [174, 74] on div "All purposes Filters" at bounding box center [296, 69] width 443 height 18
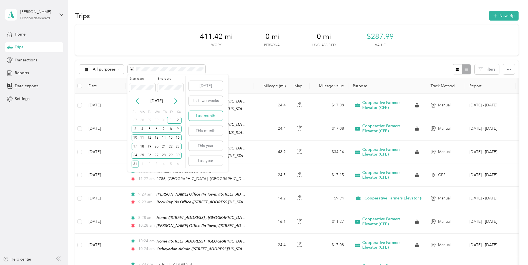
click at [208, 117] on button "Last month" at bounding box center [206, 116] width 34 height 10
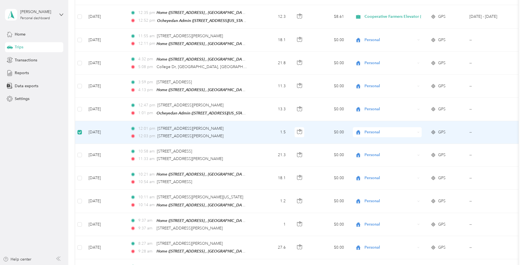
scroll to position [111, 0]
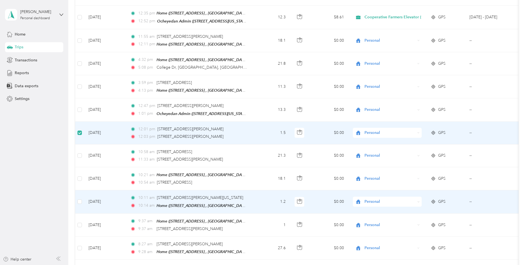
click at [77, 200] on td at bounding box center [79, 201] width 9 height 23
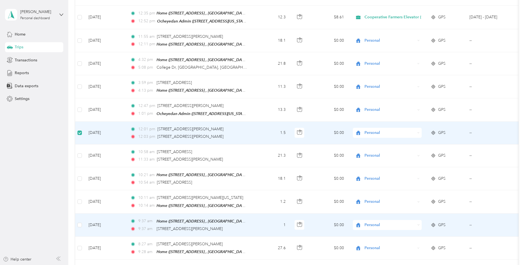
click at [76, 222] on td at bounding box center [79, 224] width 9 height 23
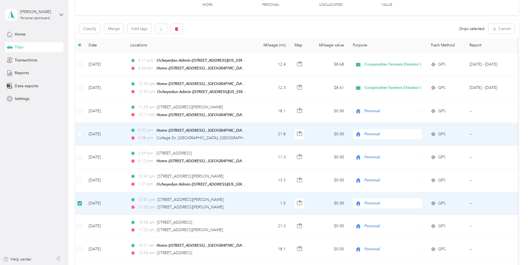
scroll to position [0, 0]
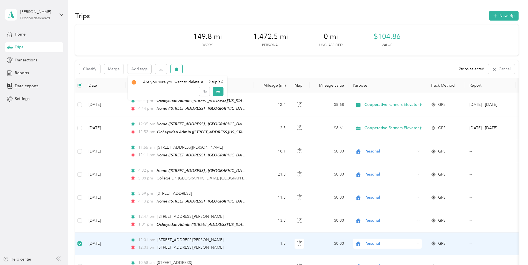
click at [177, 72] on button "button" at bounding box center [177, 69] width 12 height 10
click at [212, 91] on button "Yes" at bounding box center [217, 92] width 11 height 9
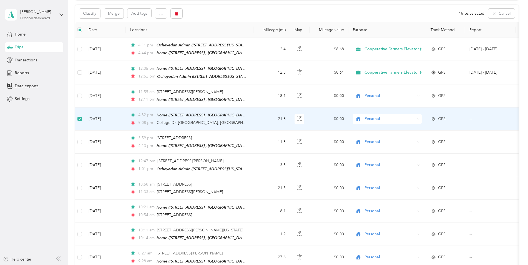
scroll to position [55, 0]
click at [176, 14] on icon "button" at bounding box center [176, 14] width 3 height 4
click at [215, 39] on button "Yes" at bounding box center [217, 37] width 11 height 9
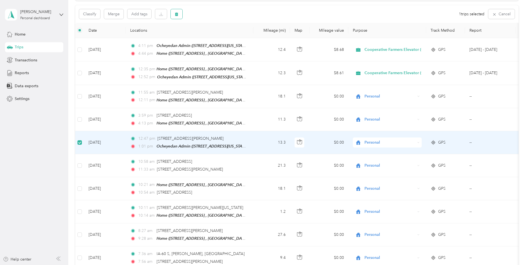
click at [173, 18] on button "button" at bounding box center [177, 14] width 12 height 10
click at [218, 38] on button "Yes" at bounding box center [217, 37] width 11 height 9
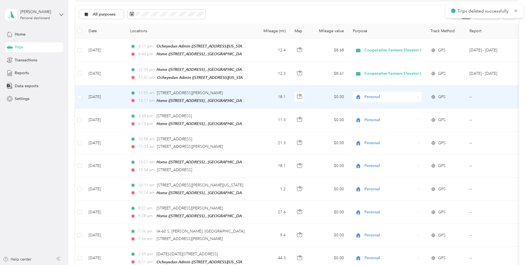
click at [247, 93] on td "11:55 am 5423–5499 180th St, Sibley, IA 12:11 pm Home (1786 Oriole Ave, Sibley,…" at bounding box center [190, 96] width 128 height 23
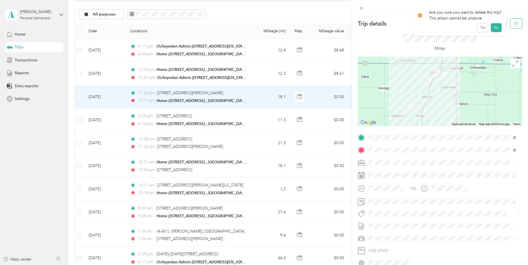
click at [514, 23] on icon "button" at bounding box center [516, 24] width 4 height 4
click at [493, 32] on button "Yes" at bounding box center [495, 30] width 11 height 9
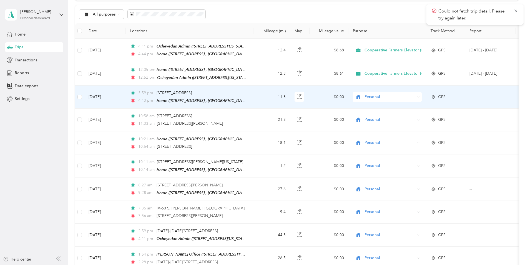
click at [250, 93] on td "3:59 pm 6301–6331 170th St, Ocheyedan, IA 4:13 pm Home (1786 Oriole Ave, Sibley…" at bounding box center [190, 96] width 128 height 23
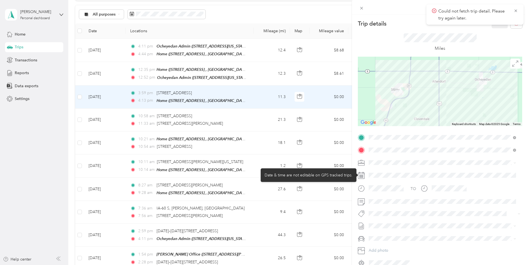
click at [420, 173] on div at bounding box center [443, 175] width 155 height 9
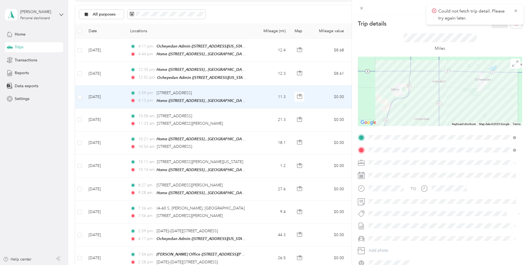
click at [416, 167] on div "TO Add photo" at bounding box center [440, 200] width 164 height 134
click at [417, 173] on li "Cooperative Farmers Elevator (CFE)" at bounding box center [441, 172] width 151 height 10
click at [494, 27] on button "Save" at bounding box center [499, 24] width 16 height 10
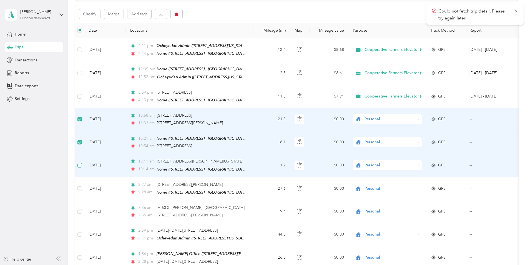
click at [80, 166] on label at bounding box center [79, 165] width 4 height 6
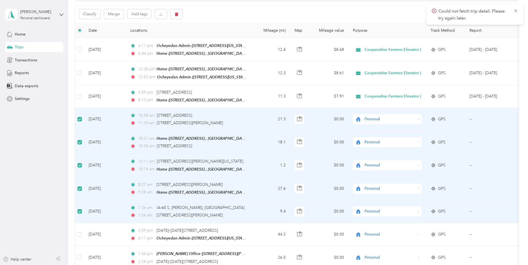
click at [255, 207] on td "9.4" at bounding box center [271, 211] width 37 height 23
click at [239, 208] on div "7:36 am IA-60 S, Sibley, IA" at bounding box center [188, 207] width 116 height 6
click at [515, 11] on icon at bounding box center [515, 10] width 2 height 2
click at [254, 214] on td "9.4" at bounding box center [271, 211] width 37 height 23
click at [235, 212] on div "7:56 am 5640 180th St, Sibley, IA" at bounding box center [188, 215] width 116 height 6
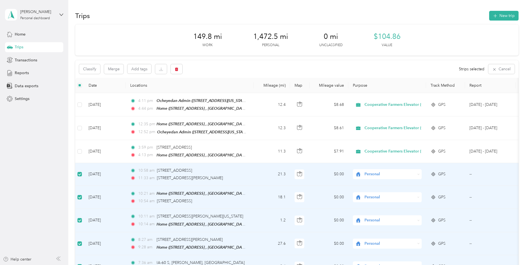
click at [237, 171] on div "10:58 am 1475 Pinnacle Ave, Sibley, IA" at bounding box center [188, 170] width 116 height 6
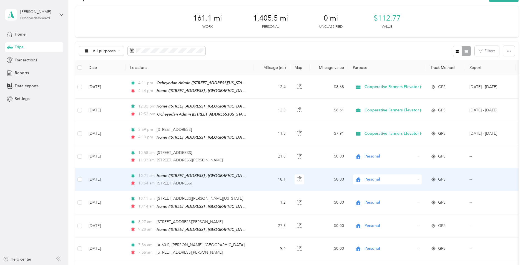
scroll to position [55, 0]
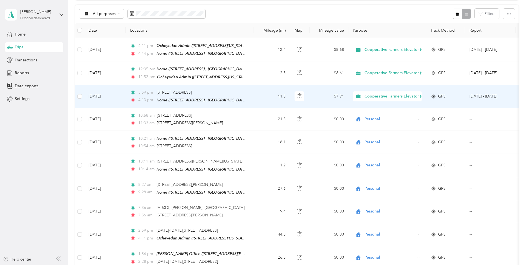
click at [256, 96] on td "11.3" at bounding box center [271, 96] width 37 height 23
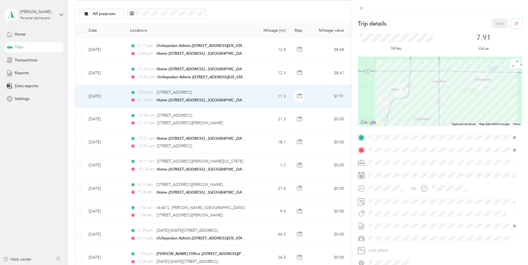
click at [252, 126] on div "Trip details Save This trip cannot be edited because it is either under review,…" at bounding box center [264, 132] width 528 height 265
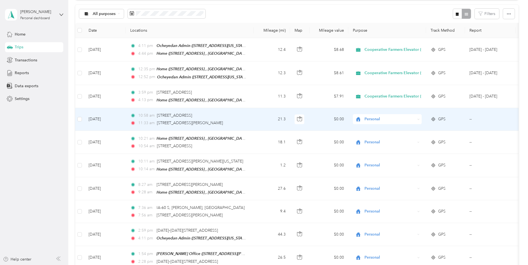
click at [244, 120] on div "11:33 am [STREET_ADDRESS][PERSON_NAME]" at bounding box center [188, 123] width 116 height 6
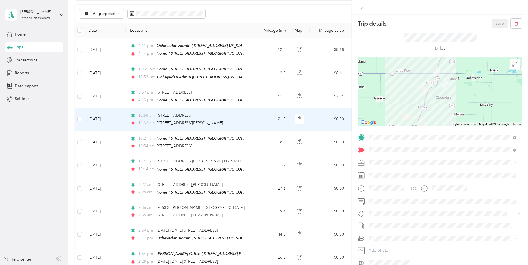
click at [78, 120] on div "Trip details Save This trip cannot be edited because it is either under review,…" at bounding box center [264, 132] width 528 height 265
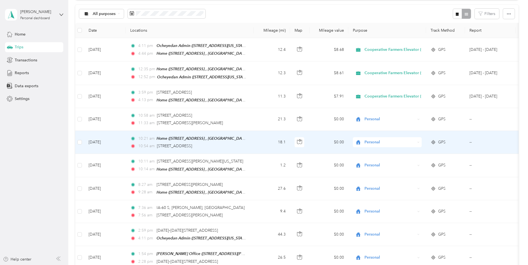
scroll to position [55, 0]
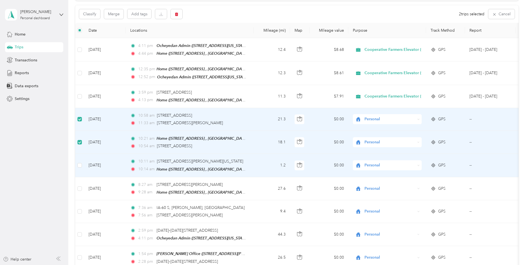
click at [82, 163] on td at bounding box center [79, 165] width 9 height 23
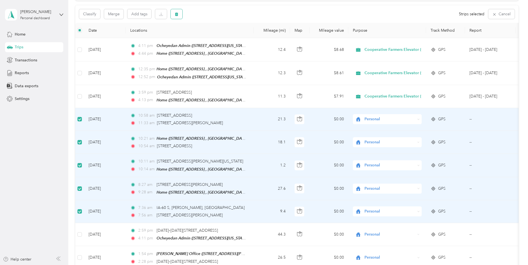
click at [176, 14] on icon "button" at bounding box center [176, 14] width 3 height 4
click at [220, 40] on button "Yes" at bounding box center [217, 37] width 11 height 9
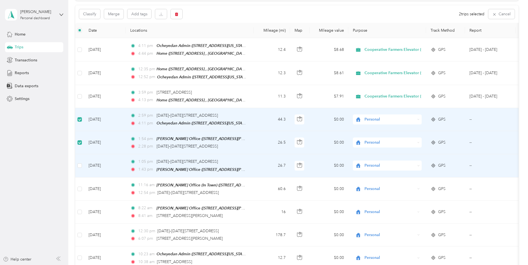
click at [83, 163] on td at bounding box center [79, 165] width 9 height 23
click at [176, 14] on icon "button" at bounding box center [176, 14] width 3 height 4
click at [217, 39] on button "Yes" at bounding box center [217, 37] width 11 height 9
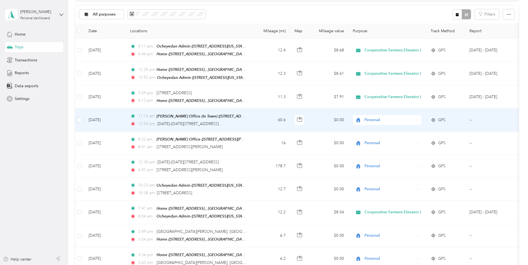
click at [120, 117] on td "[DATE]" at bounding box center [105, 119] width 42 height 23
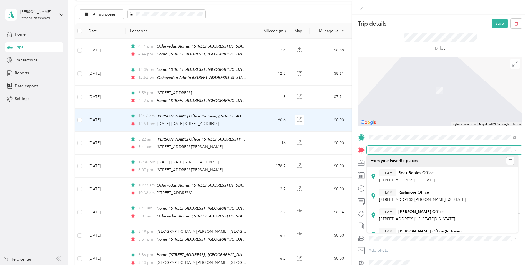
click at [438, 147] on span at bounding box center [443, 149] width 155 height 9
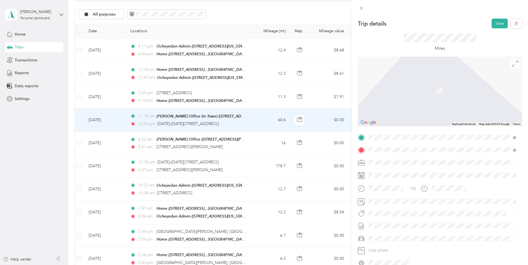
click at [421, 175] on div "Home 1786 [GEOGRAPHIC_DATA][PERSON_NAME], [GEOGRAPHIC_DATA], [GEOGRAPHIC_DATA] …" at bounding box center [446, 180] width 135 height 23
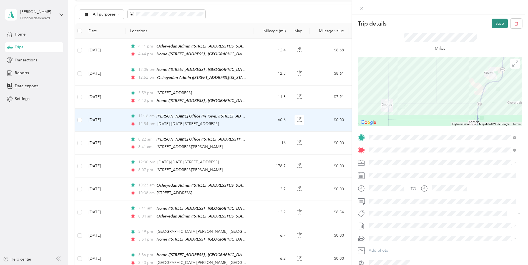
click at [494, 25] on button "Save" at bounding box center [499, 24] width 16 height 10
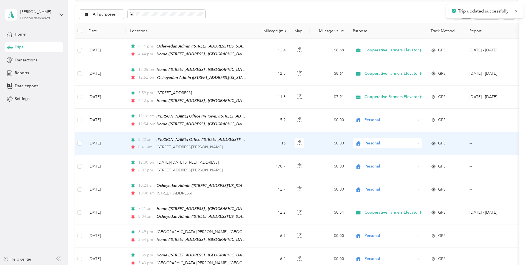
click at [258, 143] on td "16" at bounding box center [271, 143] width 37 height 23
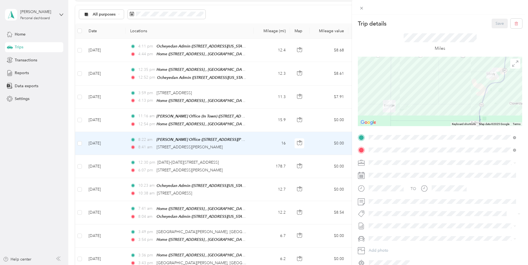
click at [258, 116] on div "Trip details Save This trip cannot be edited because it is either under review,…" at bounding box center [264, 132] width 528 height 265
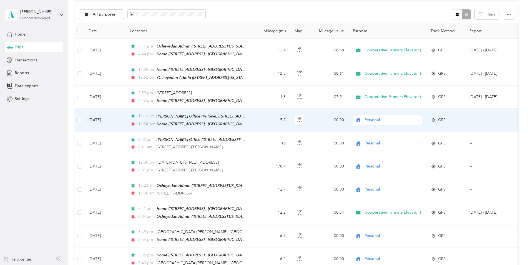
click at [377, 119] on span "Personal" at bounding box center [389, 120] width 51 height 6
click at [384, 131] on li "Cooperative Farmers Elevator (CFE)" at bounding box center [394, 129] width 83 height 10
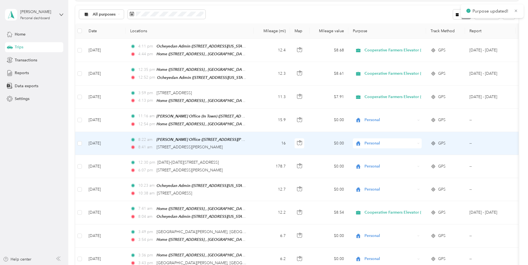
click at [375, 142] on span "Personal" at bounding box center [389, 143] width 51 height 6
click at [382, 152] on span "Cooperative Farmers Elevator (CFE)" at bounding box center [399, 152] width 66 height 6
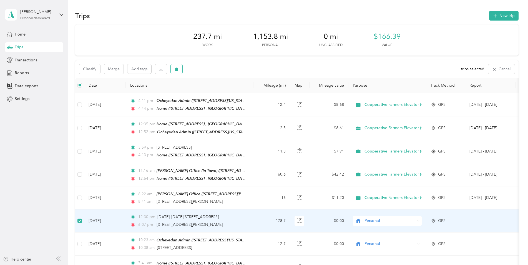
click at [177, 70] on icon "button" at bounding box center [176, 69] width 4 height 4
click at [214, 92] on button "Yes" at bounding box center [217, 92] width 11 height 9
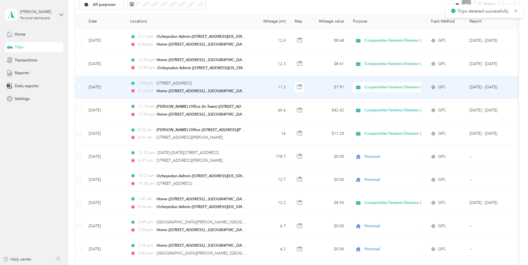
scroll to position [83, 0]
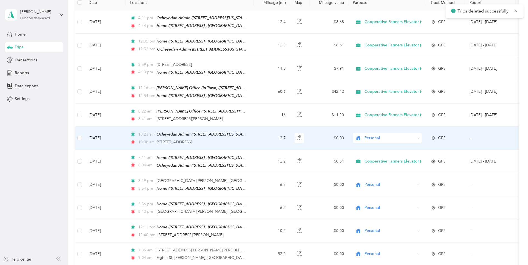
click at [364, 136] on span "Personal" at bounding box center [389, 138] width 51 height 6
click at [381, 148] on li "Cooperative Farmers Elevator (CFE)" at bounding box center [394, 144] width 83 height 10
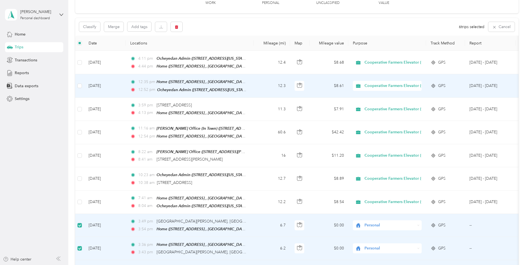
scroll to position [27, 0]
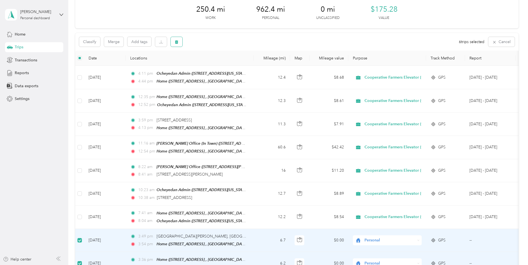
click at [177, 39] on button "button" at bounding box center [177, 42] width 12 height 10
click at [217, 65] on button "Yes" at bounding box center [217, 64] width 11 height 9
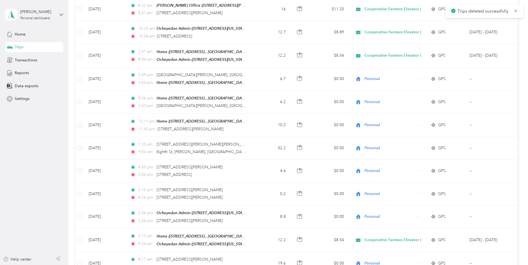
scroll to position [194, 0]
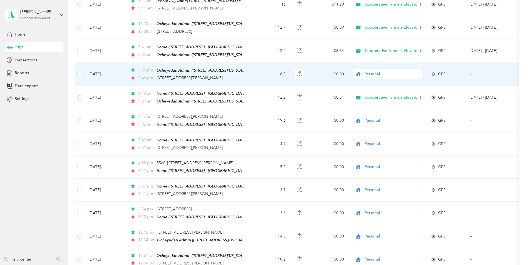
click at [315, 72] on td "$0.00" at bounding box center [328, 74] width 39 height 23
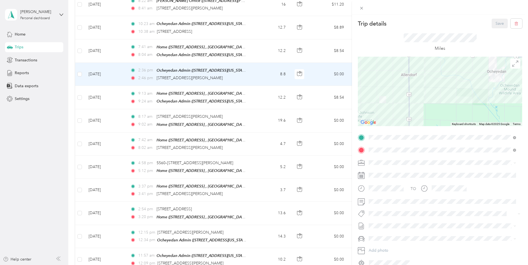
click at [80, 72] on div "Trip details Save This trip cannot be edited because it is either under review,…" at bounding box center [264, 132] width 528 height 265
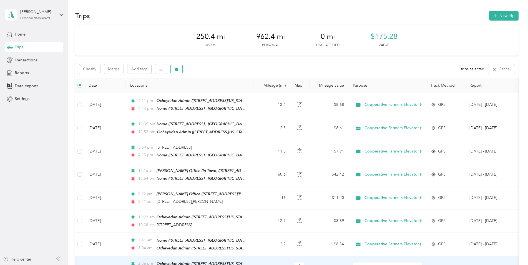
click at [178, 68] on icon "button" at bounding box center [176, 69] width 4 height 4
click at [214, 92] on button "Yes" at bounding box center [217, 92] width 11 height 9
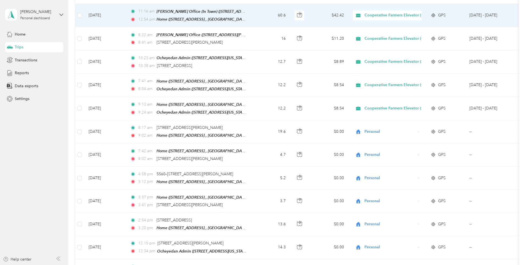
scroll to position [166, 0]
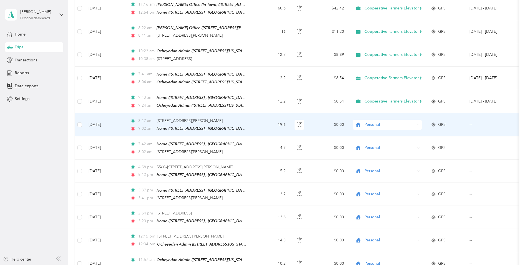
click at [259, 120] on td "19.6" at bounding box center [271, 124] width 37 height 23
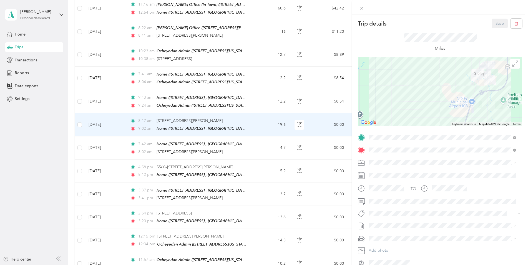
click at [79, 123] on div "Trip details Save This trip cannot be edited because it is either under review,…" at bounding box center [264, 132] width 528 height 265
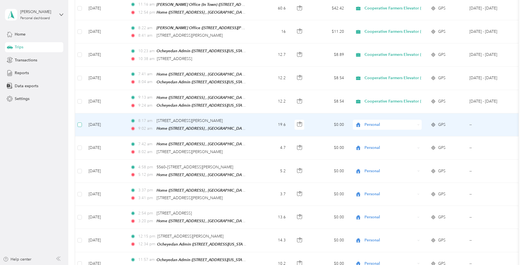
click at [79, 124] on label at bounding box center [79, 124] width 4 height 6
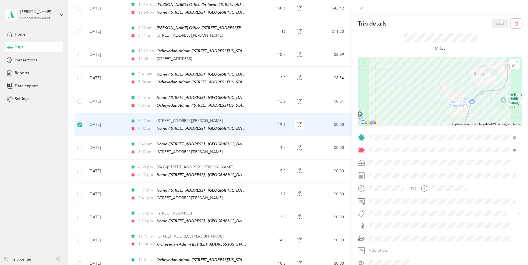
click at [79, 142] on div "Trip details Save This trip cannot be edited because it is either under review,…" at bounding box center [264, 132] width 528 height 265
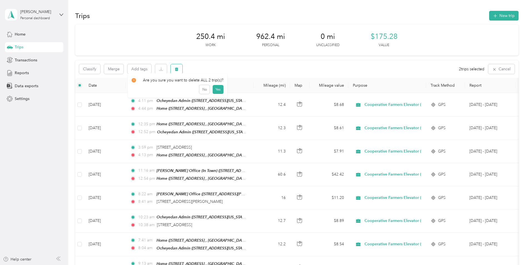
click at [177, 69] on icon "button" at bounding box center [176, 69] width 3 height 4
click at [217, 94] on button "Yes" at bounding box center [217, 92] width 11 height 9
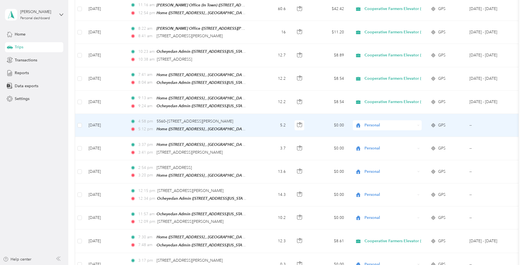
scroll to position [166, 0]
click at [117, 125] on td "[DATE]" at bounding box center [105, 124] width 42 height 23
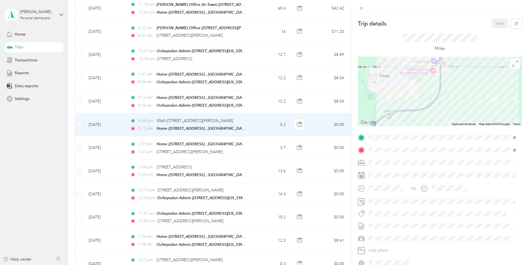
click at [79, 120] on div "Trip details Save This trip cannot be edited because it is either under review,…" at bounding box center [264, 132] width 528 height 265
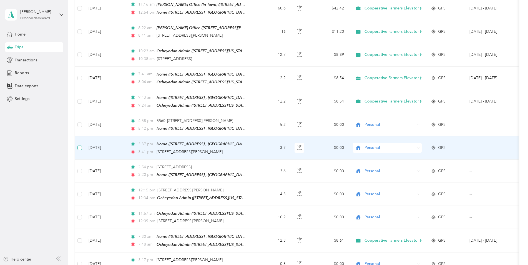
click at [79, 146] on label at bounding box center [79, 148] width 4 height 6
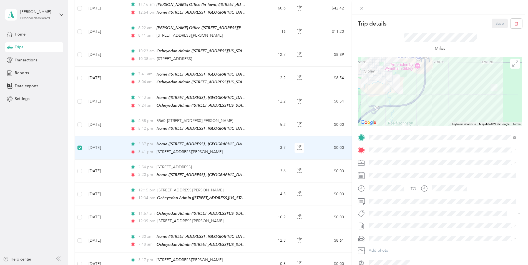
click at [78, 121] on div "Trip details Save This trip cannot be edited because it is either under review,…" at bounding box center [264, 132] width 528 height 265
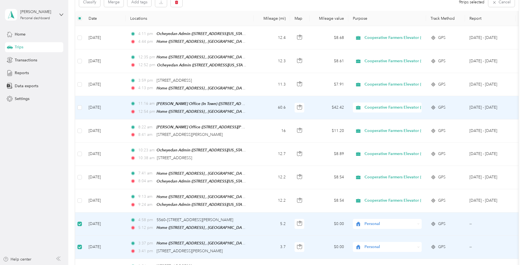
scroll to position [55, 0]
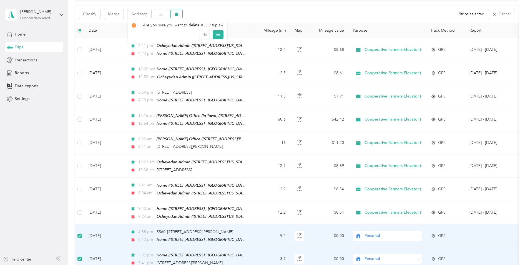
click at [177, 15] on icon "button" at bounding box center [176, 14] width 4 height 4
click at [216, 39] on button "Yes" at bounding box center [217, 37] width 11 height 9
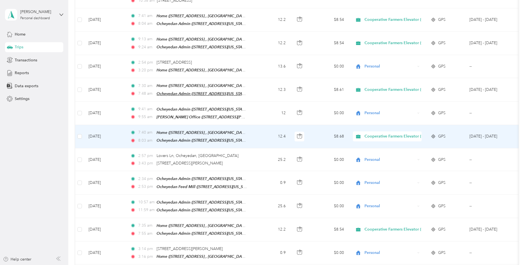
scroll to position [138, 0]
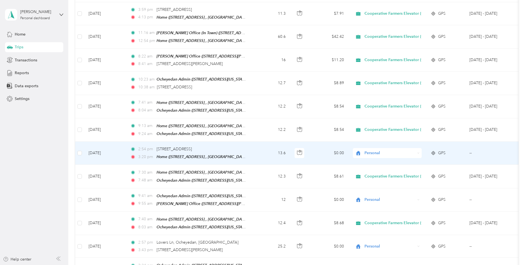
click at [249, 147] on td "2:54 pm [STREET_ADDRESS] 3:20 pm Home ([STREET_ADDRESS][PERSON_NAME] , [GEOGRAP…" at bounding box center [190, 152] width 128 height 23
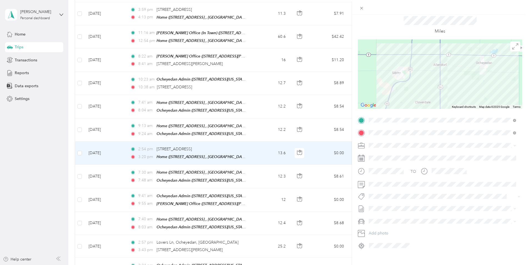
scroll to position [27, 0]
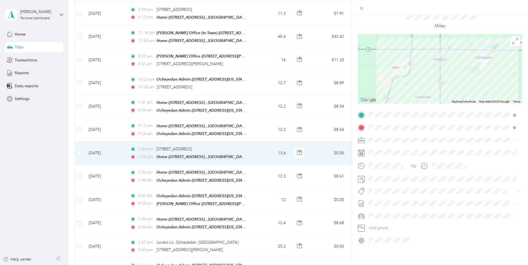
click at [395, 145] on div "Cooperative Farmers Elevator (CFE)" at bounding box center [441, 145] width 143 height 6
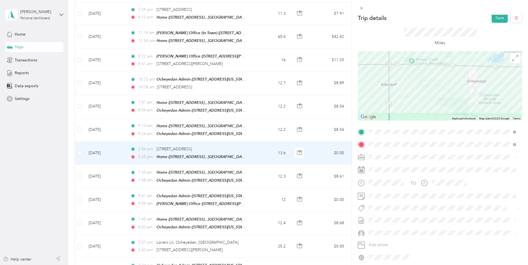
scroll to position [0, 0]
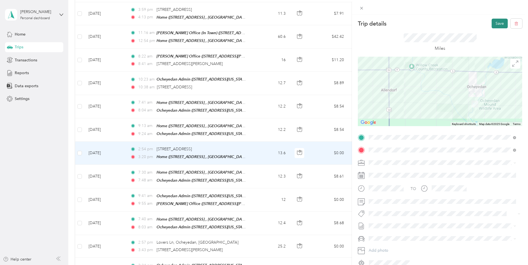
click at [498, 23] on button "Save" at bounding box center [499, 24] width 16 height 10
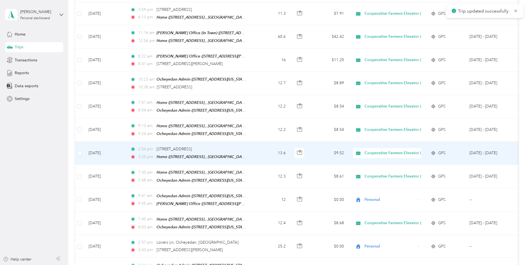
click at [247, 146] on td "2:54 pm [STREET_ADDRESS] 3:20 pm Home ([STREET_ADDRESS][PERSON_NAME] , [GEOGRAP…" at bounding box center [190, 152] width 128 height 23
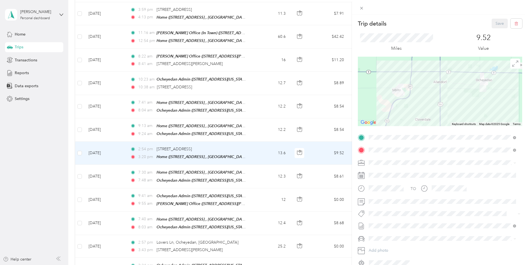
drag, startPoint x: 482, startPoint y: 11, endPoint x: 442, endPoint y: 28, distance: 42.7
click at [481, 11] on div at bounding box center [440, 7] width 176 height 15
click at [263, 193] on div "Trip details Save This trip cannot be edited because it is either under review,…" at bounding box center [264, 132] width 528 height 265
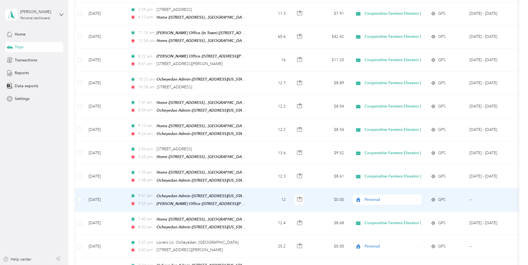
click at [264, 194] on td "12" at bounding box center [271, 199] width 37 height 23
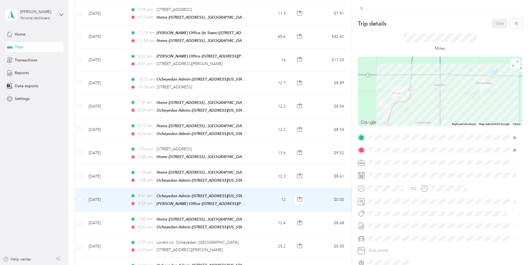
click at [390, 173] on li "Cooperative Farmers Elevator (CFE)" at bounding box center [441, 172] width 151 height 10
click at [266, 194] on div "Trip details Save This trip cannot be edited because it is either under review,…" at bounding box center [264, 132] width 528 height 265
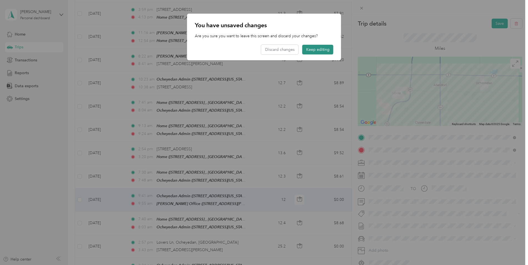
click at [311, 51] on button "Keep editing" at bounding box center [317, 50] width 31 height 10
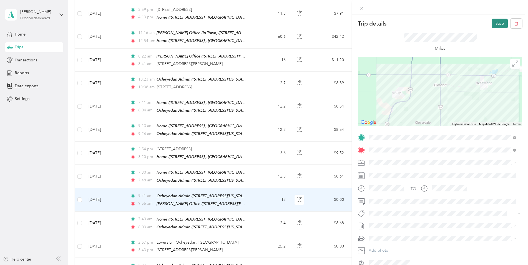
click at [491, 28] on button "Save" at bounding box center [499, 24] width 16 height 10
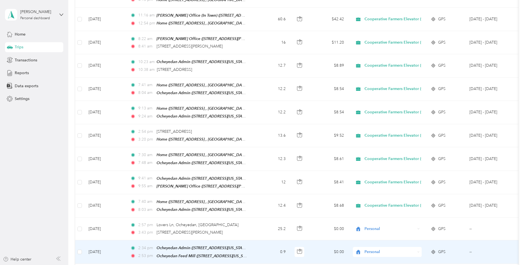
scroll to position [221, 0]
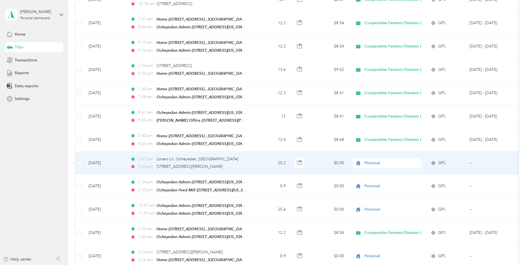
click at [238, 156] on div "2:57 pm Lovers Ln, Ocheyedan, [GEOGRAPHIC_DATA]" at bounding box center [188, 159] width 116 height 6
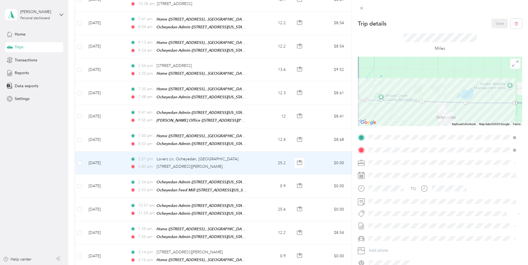
click at [515, 29] on div "Miles" at bounding box center [440, 42] width 164 height 28
click at [513, 26] on button "button" at bounding box center [516, 24] width 12 height 10
click at [495, 27] on button "Yes" at bounding box center [495, 30] width 11 height 9
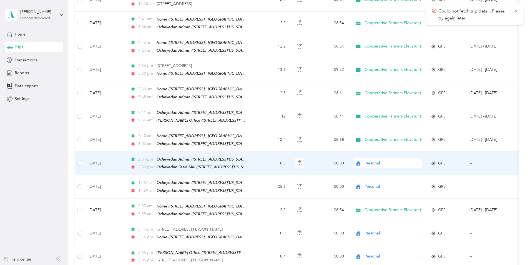
click at [388, 160] on span "Personal" at bounding box center [389, 163] width 51 height 6
click at [386, 167] on span "Cooperative Farmers Elevator (CFE)" at bounding box center [399, 168] width 66 height 6
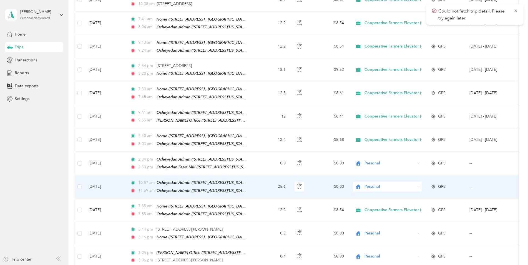
click at [378, 183] on span "Personal" at bounding box center [389, 186] width 51 height 6
click at [379, 189] on span "Cooperative Farmers Elevator (CFE)" at bounding box center [399, 188] width 66 height 6
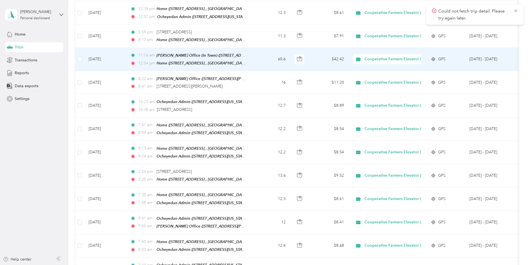
scroll to position [27, 0]
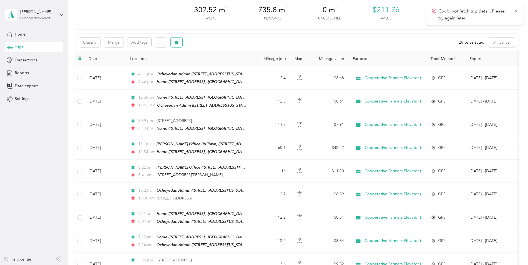
click at [176, 44] on icon "button" at bounding box center [176, 42] width 4 height 4
click at [214, 65] on button "Yes" at bounding box center [217, 65] width 11 height 9
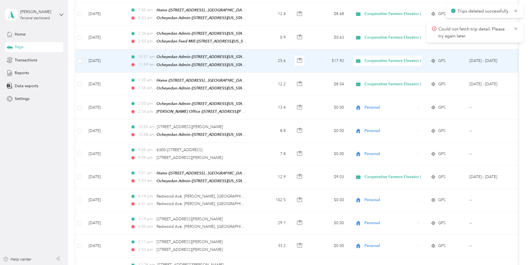
scroll to position [359, 0]
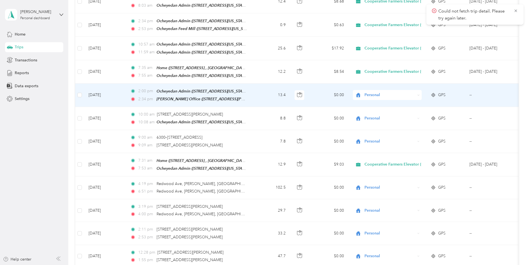
click at [389, 90] on div "Personal" at bounding box center [387, 95] width 69 height 10
click at [385, 98] on span "Cooperative Farmers Elevator (CFE)" at bounding box center [399, 96] width 66 height 6
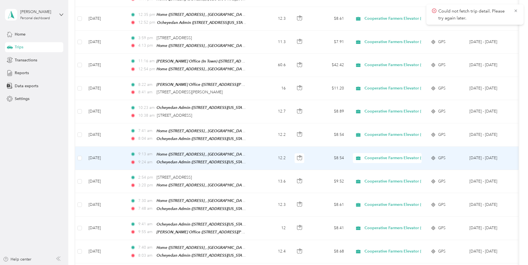
scroll to position [0, 0]
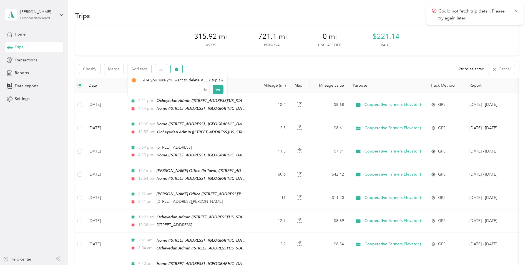
click at [180, 70] on button "button" at bounding box center [177, 69] width 12 height 10
click at [216, 92] on button "Yes" at bounding box center [217, 92] width 11 height 9
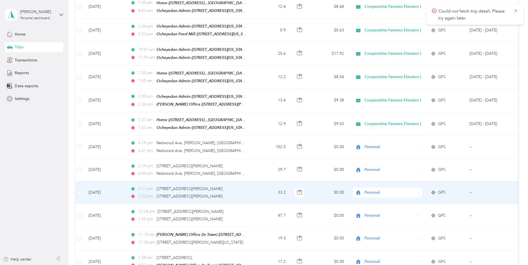
scroll to position [361, 0]
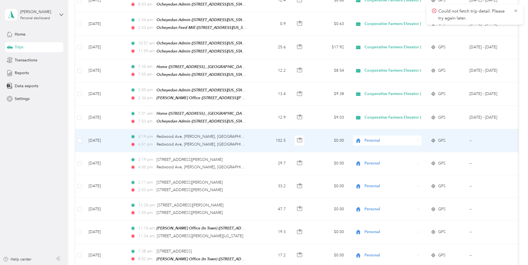
click at [220, 133] on div "4:19 pm [GEOGRAPHIC_DATA][PERSON_NAME] 6:51 pm [GEOGRAPHIC_DATA][PERSON_NAME], …" at bounding box center [188, 140] width 116 height 14
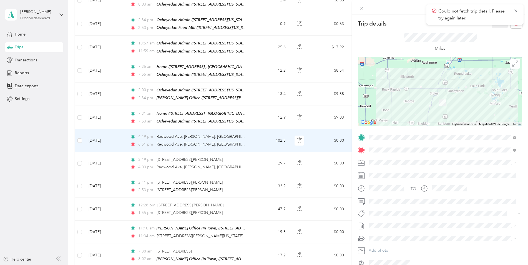
drag, startPoint x: 78, startPoint y: 132, endPoint x: 74, endPoint y: 146, distance: 14.9
click at [78, 133] on div "Trip details Save This trip cannot be edited because it is either under review,…" at bounding box center [264, 132] width 528 height 265
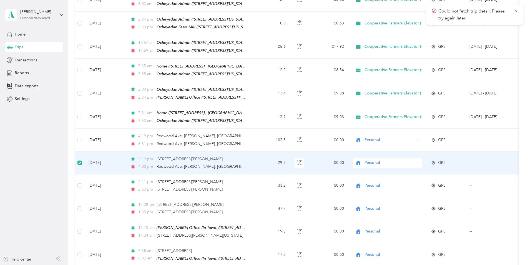
scroll to position [360, 0]
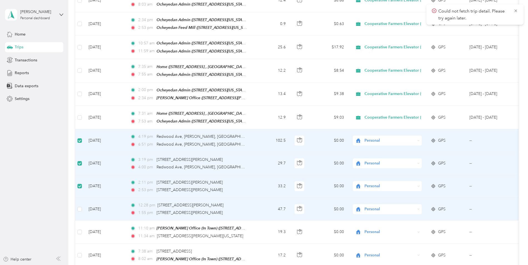
click at [76, 201] on td at bounding box center [79, 208] width 9 height 23
click at [517, 14] on span "Could not fetch trip detail. Please try again later." at bounding box center [475, 15] width 86 height 14
click at [514, 11] on icon at bounding box center [515, 10] width 4 height 5
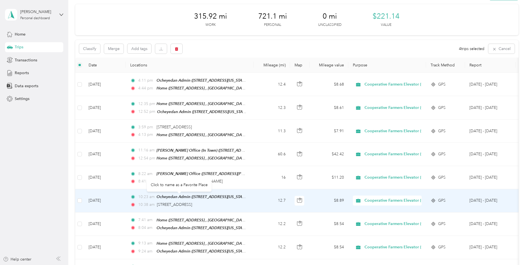
scroll to position [0, 0]
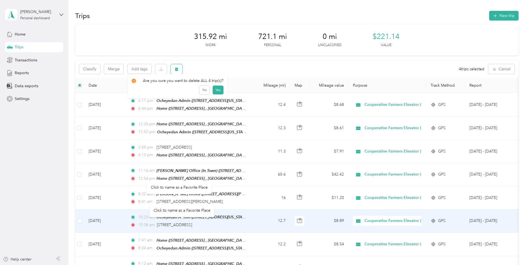
click at [177, 71] on button "button" at bounding box center [177, 69] width 12 height 10
click at [219, 93] on button "Yes" at bounding box center [217, 92] width 11 height 9
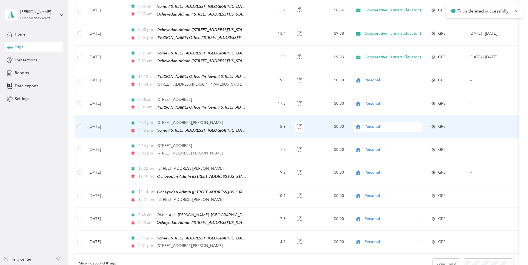
scroll to position [444, 0]
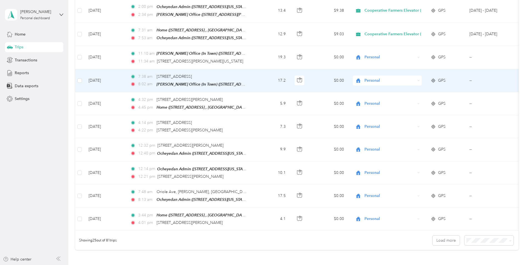
click at [372, 77] on span "Personal" at bounding box center [389, 80] width 51 height 6
drag, startPoint x: 381, startPoint y: 84, endPoint x: 381, endPoint y: 77, distance: 6.7
click at [381, 82] on span "Cooperative Farmers Elevator (CFE)" at bounding box center [399, 82] width 66 height 6
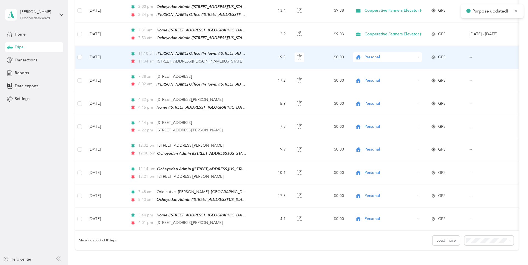
click at [383, 54] on span "Personal" at bounding box center [389, 57] width 51 height 6
click at [383, 59] on span "Cooperative Farmers Elevator (CFE)" at bounding box center [399, 59] width 66 height 6
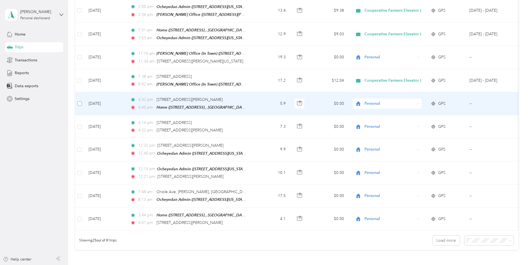
scroll to position [443, 0]
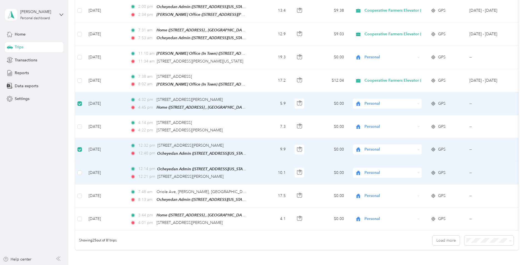
click at [76, 162] on td at bounding box center [79, 172] width 9 height 23
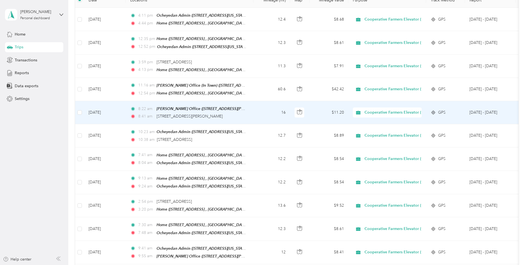
scroll to position [0, 0]
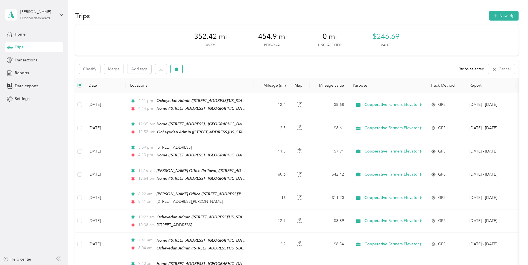
click at [173, 69] on button "button" at bounding box center [177, 69] width 12 height 10
click at [216, 92] on button "Yes" at bounding box center [217, 92] width 11 height 9
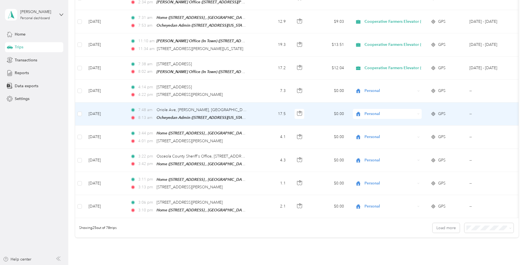
scroll to position [444, 0]
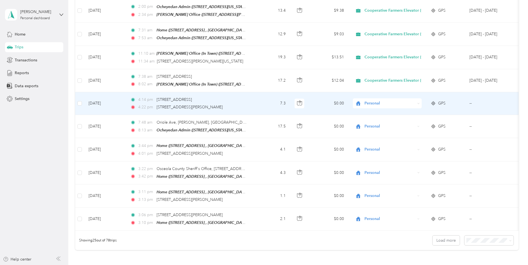
click at [385, 100] on span "Personal" at bounding box center [389, 103] width 51 height 6
click at [390, 107] on li "Cooperative Farmers Elevator (CFE)" at bounding box center [394, 105] width 83 height 10
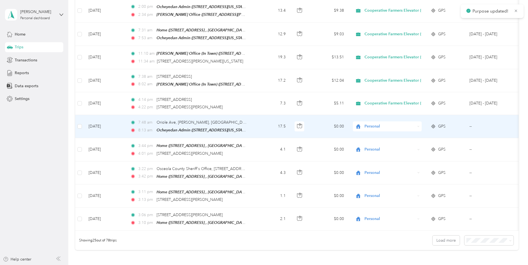
click at [388, 123] on span "Personal" at bounding box center [389, 126] width 51 height 6
drag, startPoint x: 389, startPoint y: 127, endPoint x: 385, endPoint y: 131, distance: 4.9
click at [389, 127] on span "Cooperative Farmers Elevator (CFE)" at bounding box center [399, 127] width 66 height 6
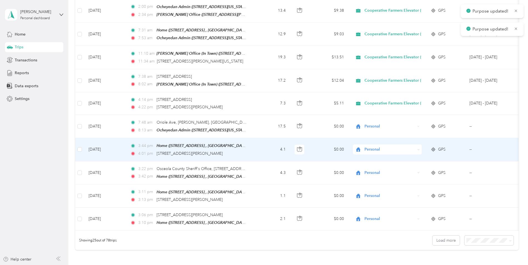
click at [380, 146] on span "Personal" at bounding box center [389, 149] width 51 height 6
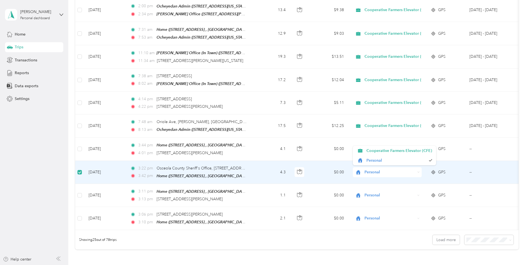
scroll to position [443, 0]
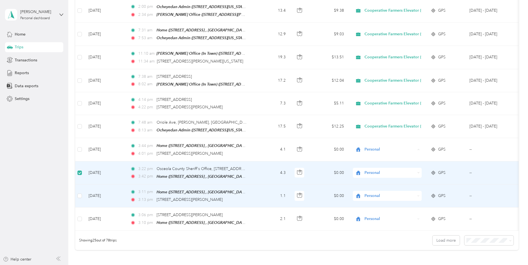
click at [81, 184] on td at bounding box center [79, 195] width 9 height 23
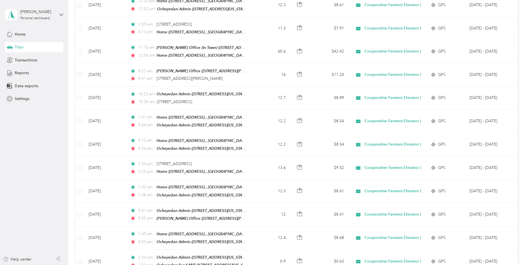
scroll to position [0, 0]
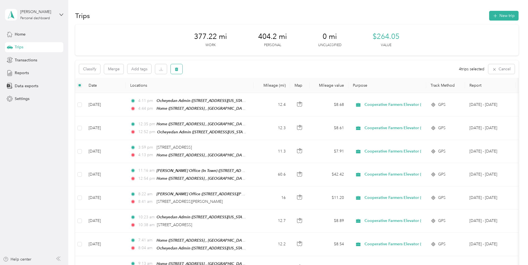
click at [177, 71] on icon "button" at bounding box center [176, 69] width 3 height 4
click at [218, 95] on button "Yes" at bounding box center [217, 92] width 11 height 9
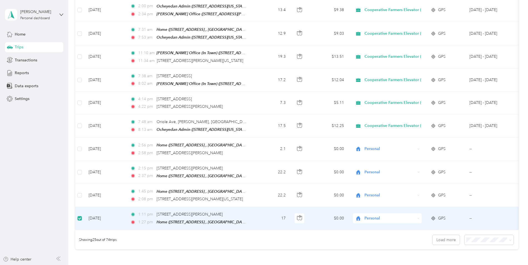
scroll to position [443, 0]
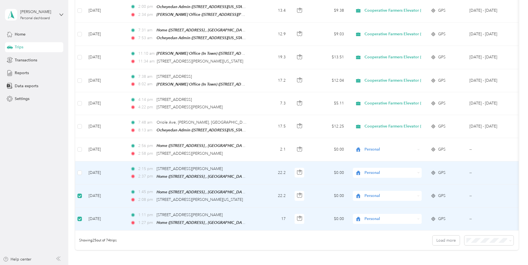
click at [248, 161] on td "2:15 pm [STREET_ADDRESS][PERSON_NAME] 2:37 pm Home ([STREET_ADDRESS][PERSON_NAM…" at bounding box center [190, 172] width 128 height 23
click at [251, 161] on td "2:15 pm [STREET_ADDRESS][PERSON_NAME] 2:37 pm Home ([STREET_ADDRESS][PERSON_NAM…" at bounding box center [190, 172] width 128 height 23
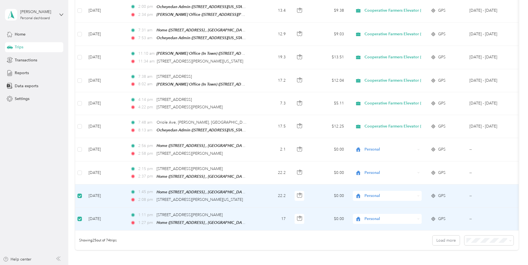
click at [80, 193] on label at bounding box center [79, 196] width 4 height 6
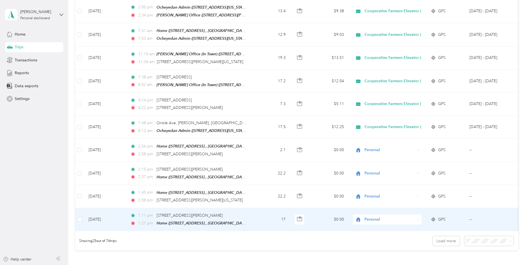
scroll to position [444, 0]
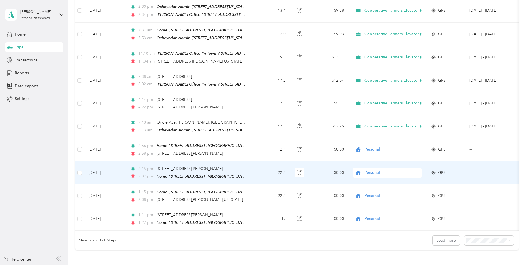
click at [251, 161] on td "2:15 pm [STREET_ADDRESS][PERSON_NAME] 2:37 pm Home ([STREET_ADDRESS][PERSON_NAM…" at bounding box center [190, 172] width 128 height 23
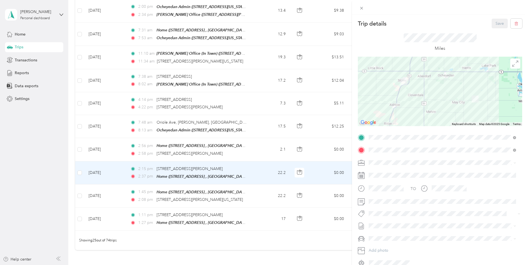
drag, startPoint x: 135, startPoint y: 222, endPoint x: 138, endPoint y: 222, distance: 3.6
click at [138, 222] on div "Trip details Save This trip cannot be edited because it is either under review,…" at bounding box center [264, 132] width 528 height 265
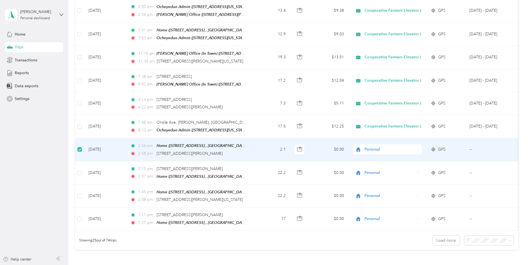
scroll to position [444, 0]
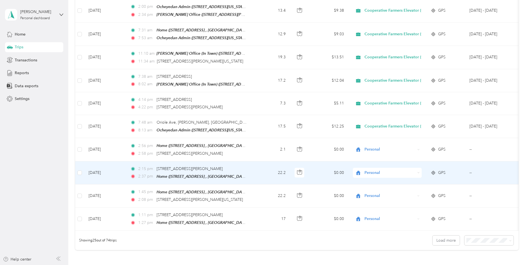
click at [250, 162] on td "2:15 pm [STREET_ADDRESS][PERSON_NAME] 2:37 pm Home ([STREET_ADDRESS][PERSON_NAM…" at bounding box center [190, 172] width 128 height 23
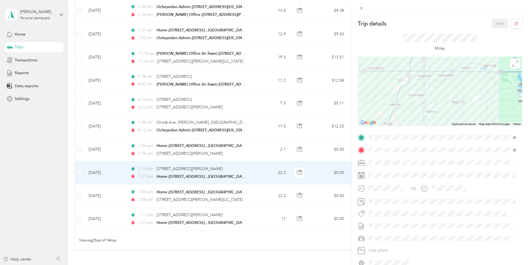
click at [81, 161] on div "Trip details Save This trip cannot be edited because it is either under review,…" at bounding box center [264, 132] width 528 height 265
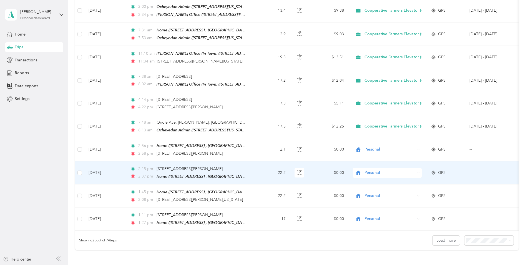
click at [82, 161] on td at bounding box center [79, 172] width 9 height 23
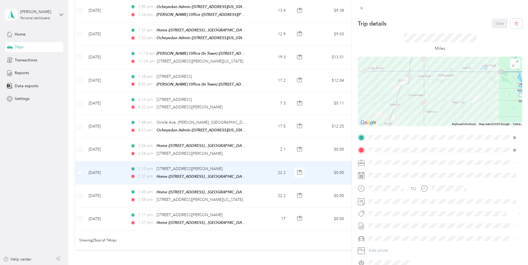
click at [78, 142] on div "Trip details Save This trip cannot be edited because it is either under review,…" at bounding box center [264, 132] width 528 height 265
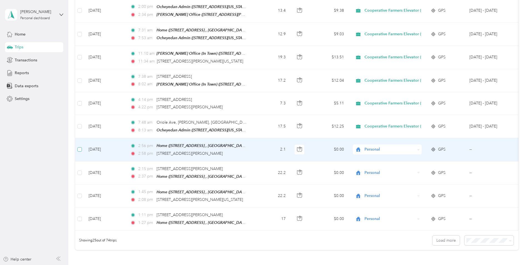
click at [80, 146] on label at bounding box center [79, 149] width 4 height 6
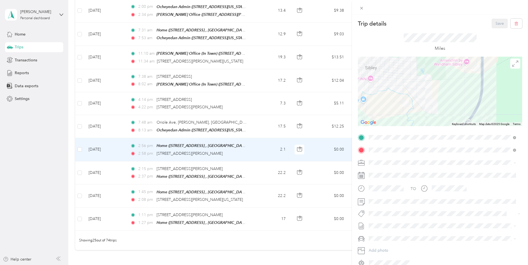
drag, startPoint x: 79, startPoint y: 137, endPoint x: 81, endPoint y: 159, distance: 22.3
click at [81, 159] on div "Trip details Save This trip cannot be edited because it is either under review,…" at bounding box center [264, 132] width 528 height 265
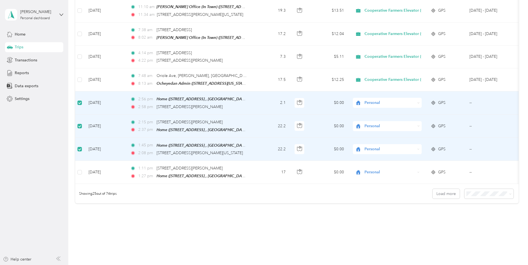
scroll to position [499, 0]
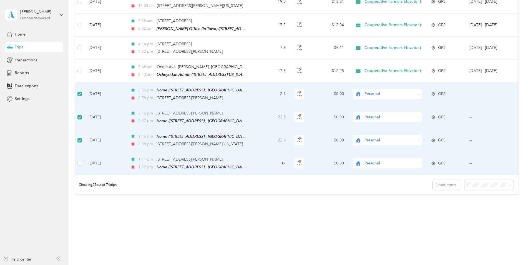
click at [101, 156] on td "[DATE]" at bounding box center [105, 163] width 42 height 23
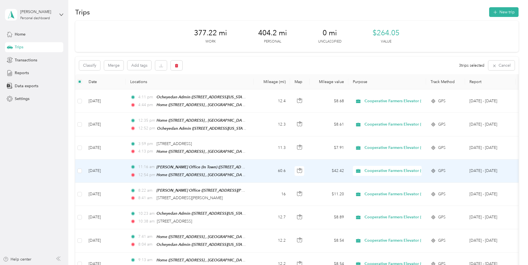
scroll to position [0, 0]
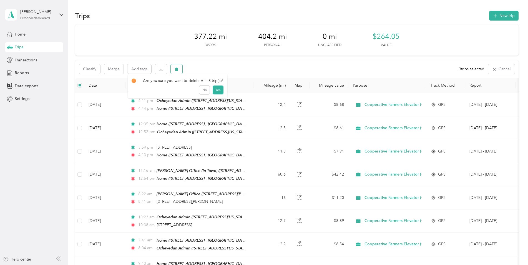
click at [178, 71] on button "button" at bounding box center [177, 69] width 12 height 10
click at [216, 93] on button "Yes" at bounding box center [217, 92] width 11 height 9
click at [176, 72] on button "button" at bounding box center [177, 69] width 12 height 10
click at [215, 95] on button "Yes" at bounding box center [217, 92] width 11 height 9
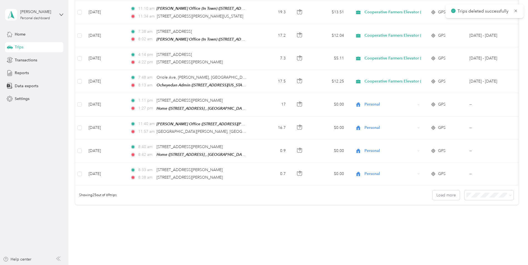
scroll to position [499, 0]
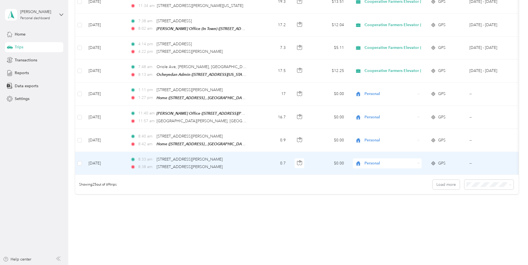
click at [84, 154] on td "[DATE]" at bounding box center [105, 163] width 42 height 23
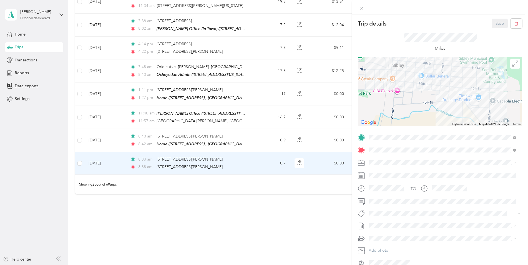
click at [79, 152] on div "Trip details Save This trip cannot be edited because it is either under review,…" at bounding box center [264, 132] width 528 height 265
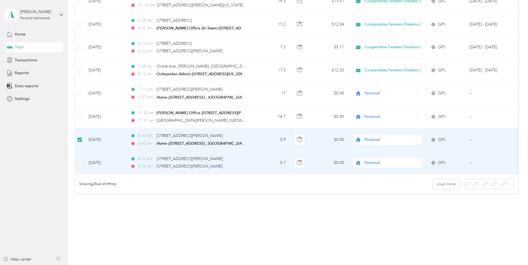
scroll to position [499, 0]
click at [84, 160] on td "[DATE]" at bounding box center [105, 163] width 42 height 23
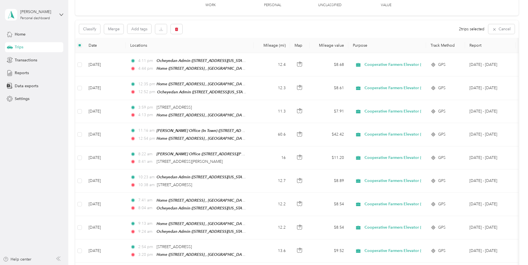
scroll to position [0, 0]
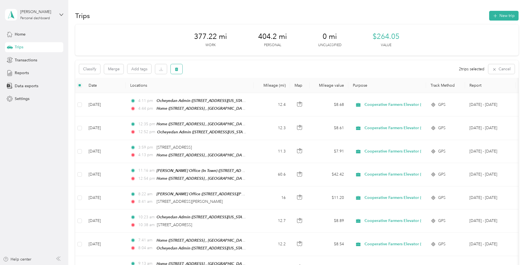
click at [175, 72] on button "button" at bounding box center [177, 69] width 12 height 10
click at [217, 90] on button "Yes" at bounding box center [217, 92] width 11 height 9
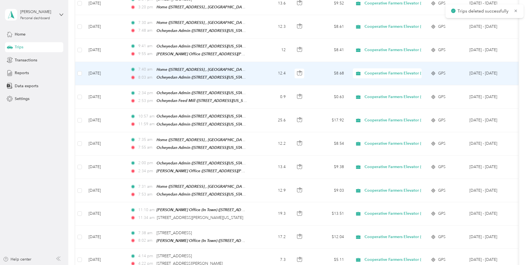
scroll to position [444, 0]
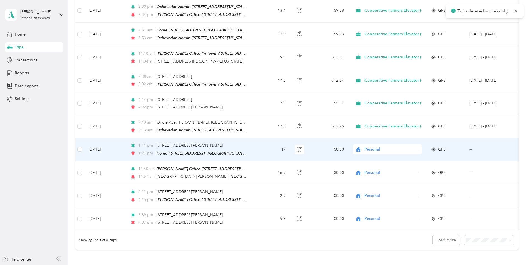
click at [389, 146] on span "Personal" at bounding box center [389, 149] width 51 height 6
click at [391, 152] on li "Cooperative Farmers Elevator (CFE)" at bounding box center [394, 150] width 83 height 10
click at [391, 161] on td "Personal" at bounding box center [387, 172] width 78 height 23
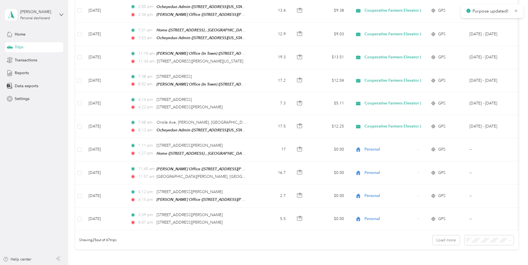
drag, startPoint x: 391, startPoint y: 153, endPoint x: 388, endPoint y: 159, distance: 6.5
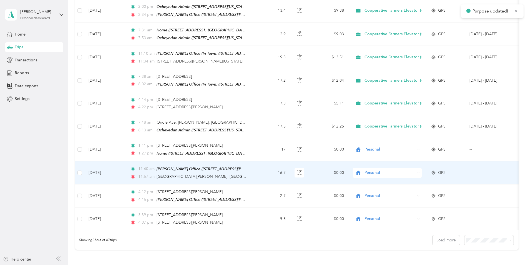
drag, startPoint x: 388, startPoint y: 159, endPoint x: 387, endPoint y: 162, distance: 3.0
click at [388, 168] on div "Personal" at bounding box center [387, 173] width 69 height 10
click at [391, 170] on span "Cooperative Farmers Elevator (CFE)" at bounding box center [399, 173] width 66 height 6
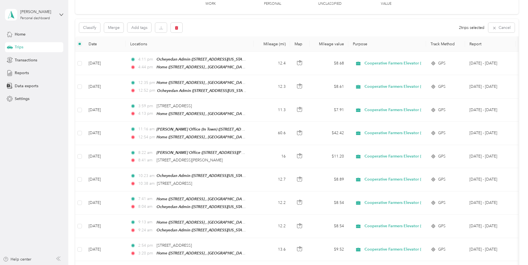
scroll to position [27, 0]
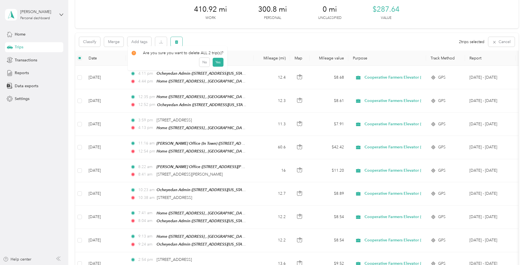
click at [181, 44] on button "button" at bounding box center [177, 42] width 12 height 10
click at [219, 68] on button "Yes" at bounding box center [217, 64] width 11 height 9
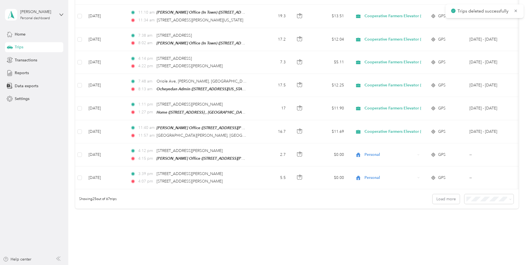
scroll to position [499, 0]
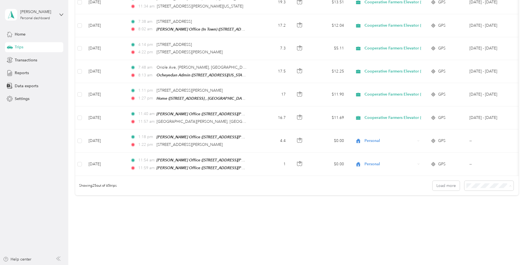
click at [484, 208] on span "100 per load" at bounding box center [478, 208] width 23 height 5
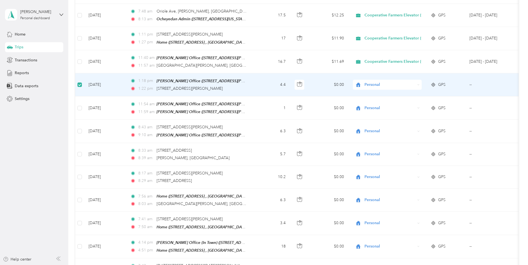
scroll to position [554, 0]
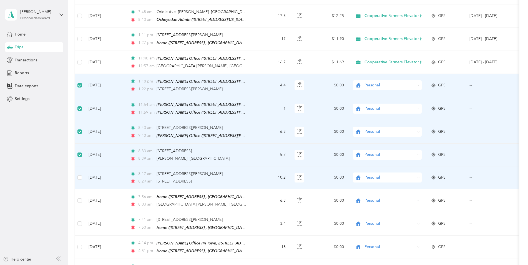
click at [81, 171] on td at bounding box center [79, 177] width 9 height 23
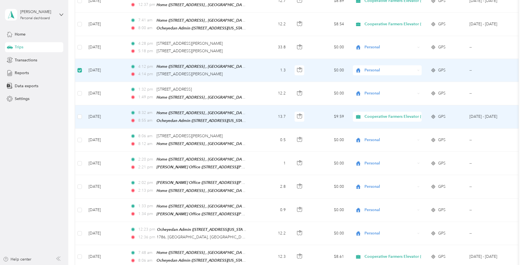
scroll to position [970, 0]
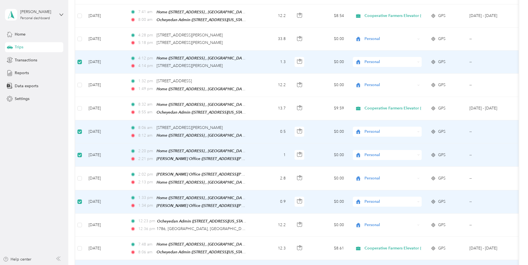
click at [45, 230] on aside "[PERSON_NAME] Personal dashboard Home Trips Transactions Reports Data exports S…" at bounding box center [34, 132] width 68 height 265
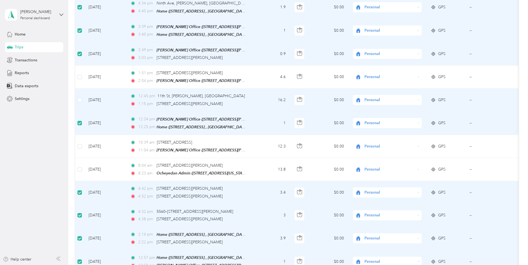
scroll to position [1219, 0]
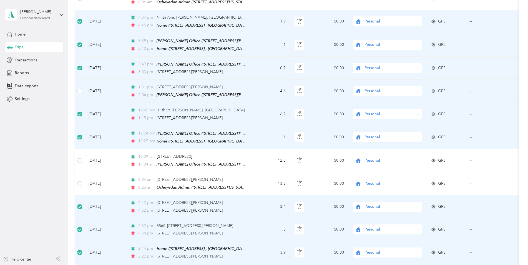
click at [80, 80] on td at bounding box center [79, 91] width 9 height 23
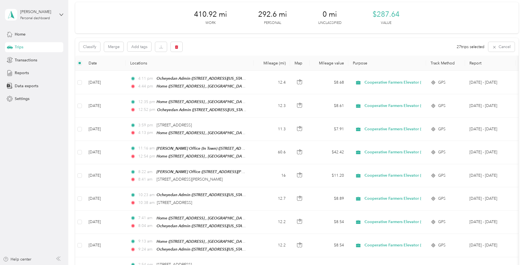
scroll to position [13, 0]
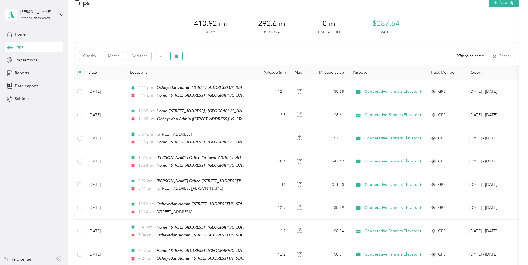
click at [178, 54] on span "button" at bounding box center [176, 56] width 4 height 5
click at [216, 79] on button "Yes" at bounding box center [218, 79] width 11 height 9
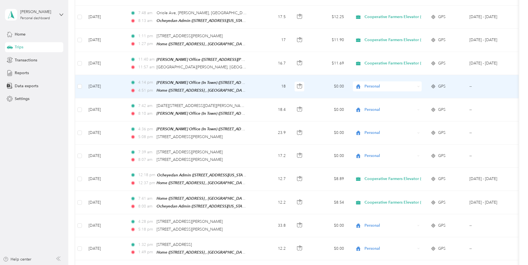
scroll to position [540, 0]
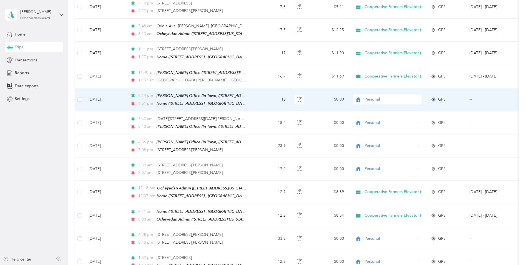
click at [379, 96] on span "Personal" at bounding box center [389, 99] width 51 height 6
click at [382, 96] on span "Personal" at bounding box center [389, 99] width 51 height 6
click at [386, 101] on li "Cooperative Farmers Elevator (CFE)" at bounding box center [394, 98] width 83 height 10
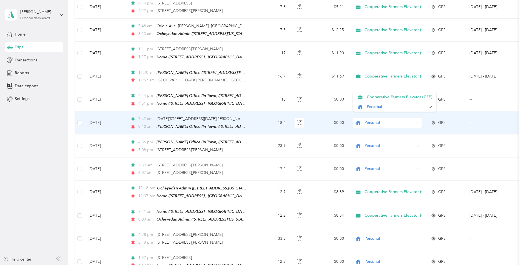
click at [380, 120] on span "Personal" at bounding box center [389, 123] width 51 height 6
click at [380, 122] on span "Cooperative Farmers Elevator (CFE)" at bounding box center [399, 122] width 66 height 6
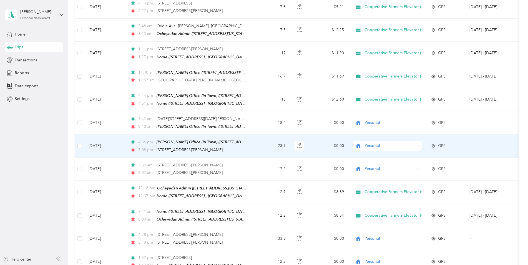
click at [383, 143] on span "Personal" at bounding box center [389, 146] width 51 height 6
click at [388, 146] on span "Cooperative Farmers Elevator (CFE)" at bounding box center [399, 146] width 66 height 6
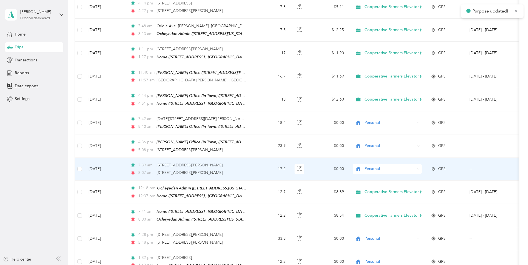
click at [385, 166] on span "Personal" at bounding box center [389, 169] width 51 height 6
click at [386, 167] on span "Cooperative Farmers Elevator (CFE)" at bounding box center [399, 168] width 66 height 6
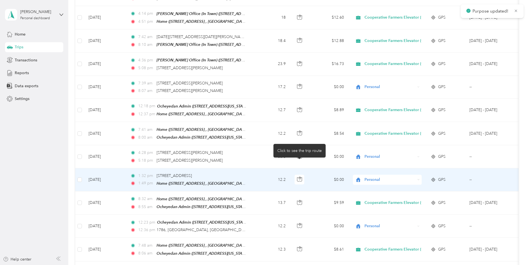
scroll to position [623, 0]
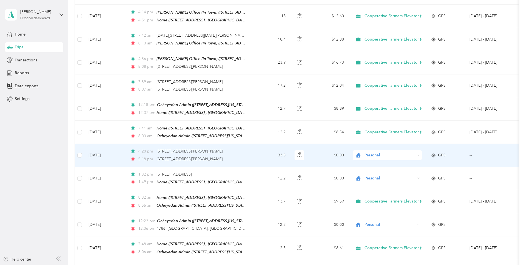
click at [236, 156] on div "5:18 pm [STREET_ADDRESS][PERSON_NAME]" at bounding box center [188, 159] width 116 height 6
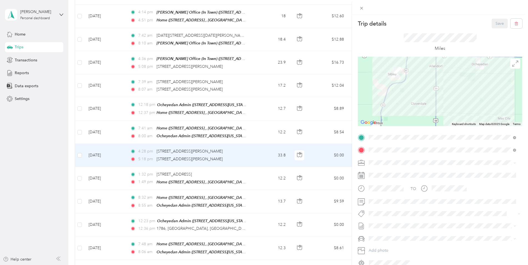
click at [79, 144] on div "Trip details Save This trip cannot be edited because it is either under review,…" at bounding box center [264, 132] width 528 height 265
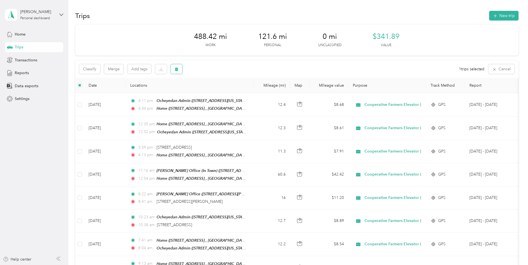
click at [178, 72] on button "button" at bounding box center [177, 69] width 12 height 10
click at [214, 93] on button "Yes" at bounding box center [217, 92] width 11 height 9
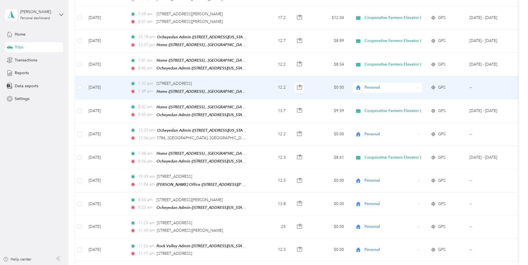
scroll to position [693, 0]
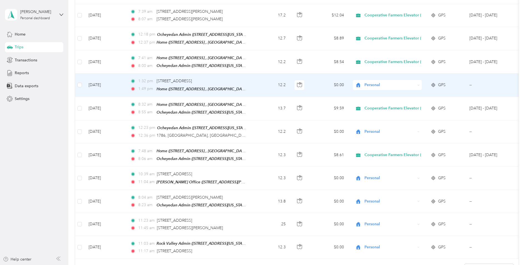
click at [382, 80] on div "Personal" at bounding box center [387, 85] width 69 height 10
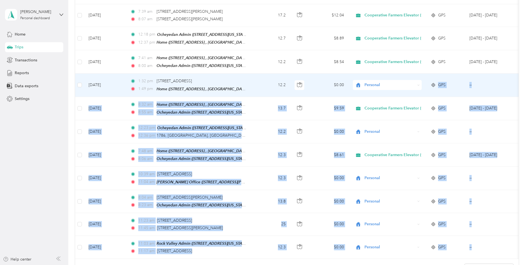
drag, startPoint x: 380, startPoint y: 90, endPoint x: 378, endPoint y: 78, distance: 11.8
drag, startPoint x: 378, startPoint y: 78, endPoint x: 379, endPoint y: 72, distance: 5.9
click at [379, 82] on span "Personal" at bounding box center [389, 85] width 51 height 6
drag, startPoint x: 379, startPoint y: 72, endPoint x: 384, endPoint y: 79, distance: 8.5
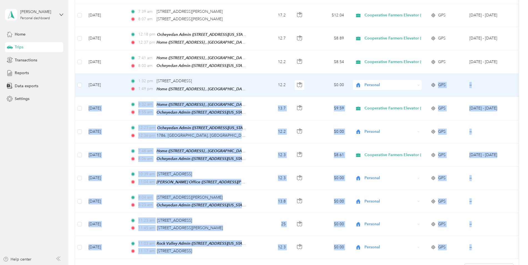
click at [384, 79] on li "Cooperative Farmers Elevator (CFE)" at bounding box center [394, 81] width 83 height 10
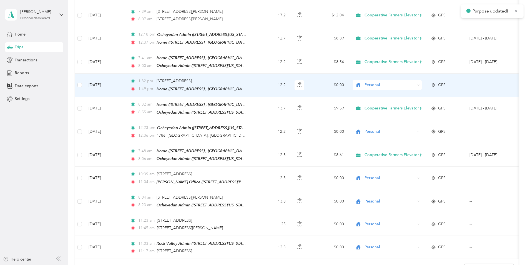
click at [307, 77] on td at bounding box center [299, 85] width 19 height 23
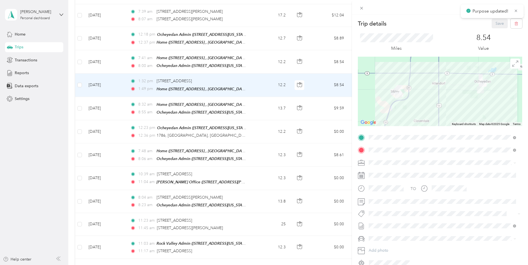
click at [322, 98] on div "Trip details Save This trip cannot be edited because it is either under review,…" at bounding box center [264, 132] width 528 height 265
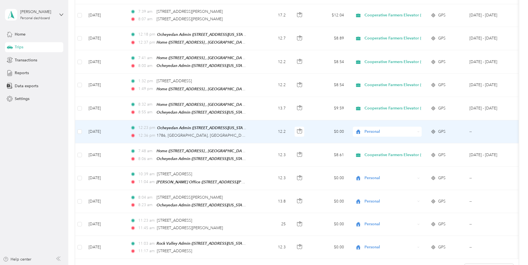
click at [396, 128] on span "Personal" at bounding box center [389, 131] width 51 height 6
click at [385, 130] on li "Cooperative Farmers Elevator (CFE)" at bounding box center [394, 129] width 83 height 10
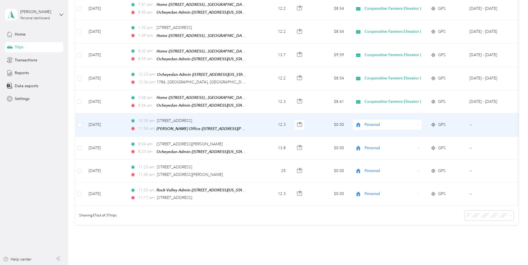
scroll to position [749, 0]
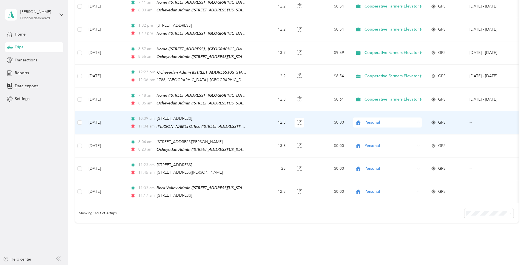
click at [368, 119] on span "Personal" at bounding box center [389, 122] width 51 height 6
click at [375, 120] on li "Cooperative Farmers Elevator (CFE)" at bounding box center [394, 119] width 83 height 10
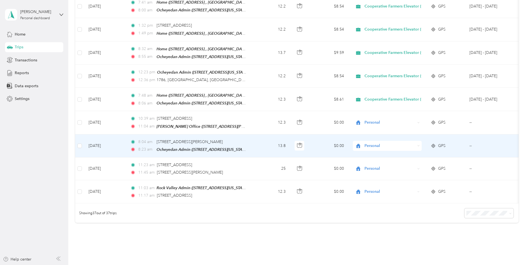
click at [379, 143] on span "Personal" at bounding box center [389, 146] width 51 height 6
click at [375, 143] on li "Cooperative Farmers Elevator (CFE)" at bounding box center [394, 142] width 83 height 10
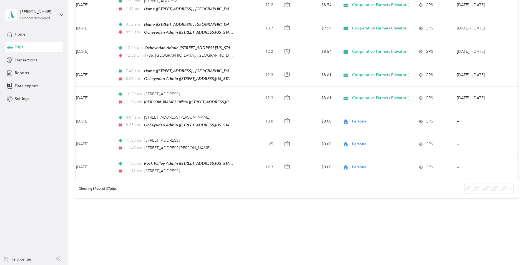
scroll to position [0, 0]
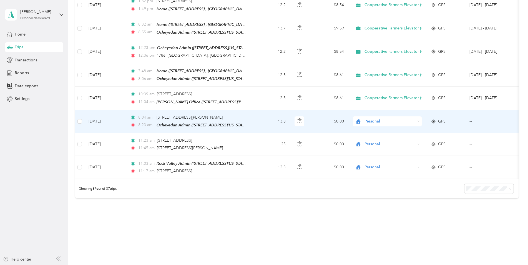
click at [404, 118] on span "Personal" at bounding box center [389, 121] width 51 height 6
click at [390, 121] on ol "Cooperative Farmers Elevator (CFE) Personal" at bounding box center [394, 119] width 83 height 19
click at [378, 118] on span "Personal" at bounding box center [389, 121] width 51 height 6
click at [378, 116] on span "Cooperative Farmers Elevator (CFE)" at bounding box center [399, 115] width 66 height 6
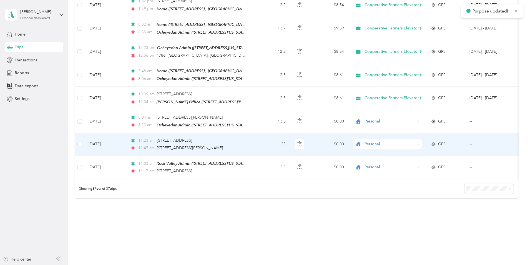
click at [383, 141] on span "Personal" at bounding box center [389, 144] width 51 height 6
click at [386, 138] on span "Cooperative Farmers Elevator (CFE)" at bounding box center [399, 140] width 66 height 6
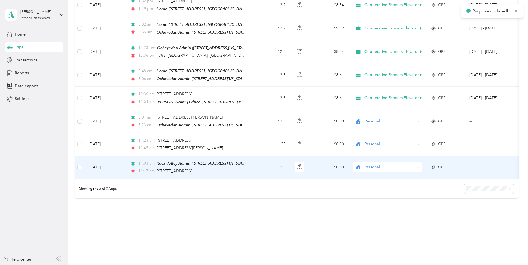
click at [384, 164] on span "Personal" at bounding box center [389, 167] width 51 height 6
click at [385, 165] on li "Cooperative Farmers Elevator (CFE)" at bounding box center [394, 161] width 83 height 10
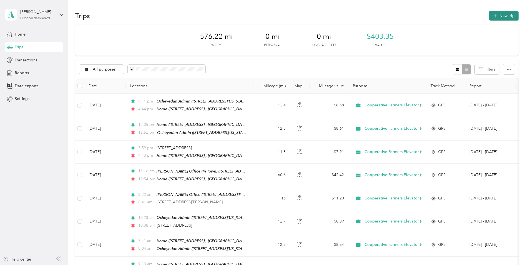
click at [500, 19] on button "New trip" at bounding box center [503, 16] width 29 height 10
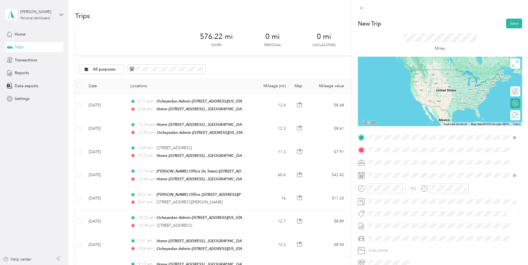
click at [406, 184] on span "1786 Oriole Ave, [PERSON_NAME], [GEOGRAPHIC_DATA], [GEOGRAPHIC_DATA] , 51249, […" at bounding box center [431, 191] width 105 height 16
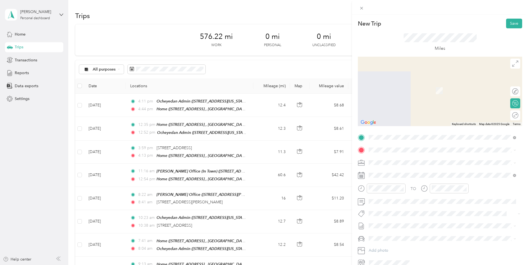
click at [413, 178] on span "[STREET_ADDRESS][US_STATE]" at bounding box center [406, 179] width 55 height 5
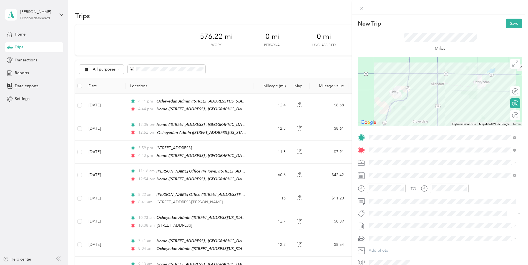
click at [426, 194] on div "TEAM Rock Valley Admin" at bounding box center [406, 191] width 55 height 7
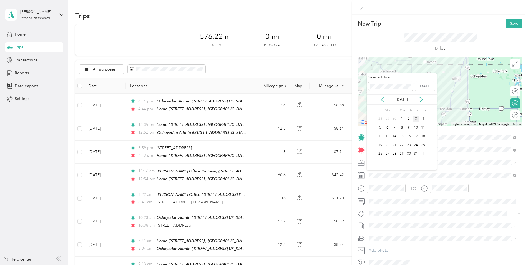
click at [383, 101] on icon at bounding box center [382, 99] width 3 height 5
click at [394, 120] on div "2" at bounding box center [394, 118] width 7 height 7
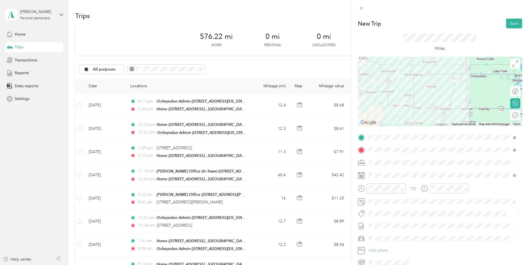
click at [359, 189] on div at bounding box center [382, 188] width 48 height 10
click at [427, 190] on div at bounding box center [445, 188] width 48 height 10
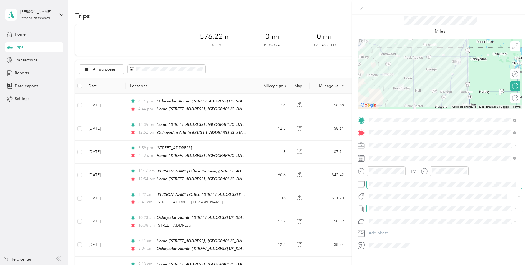
scroll to position [27, 0]
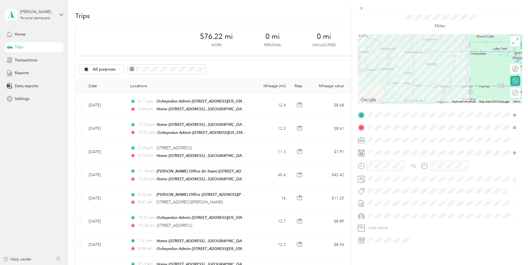
click at [399, 218] on li "[DATE] - [DATE] Draft" at bounding box center [441, 217] width 151 height 9
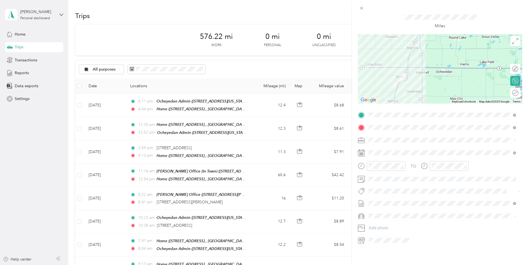
scroll to position [0, 0]
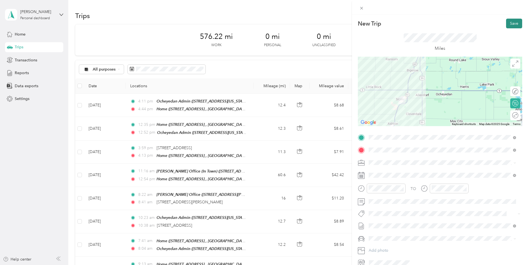
click at [509, 25] on button "Save" at bounding box center [514, 24] width 16 height 10
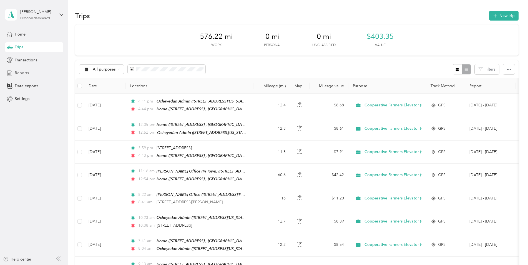
click at [49, 71] on div "Reports" at bounding box center [34, 73] width 58 height 10
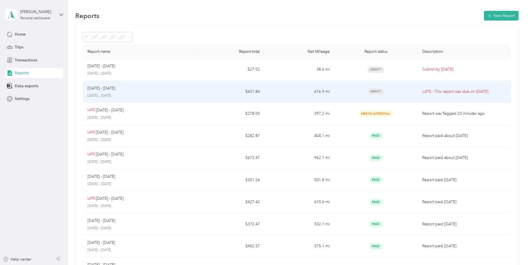
click at [212, 92] on td "$431.84" at bounding box center [229, 92] width 70 height 22
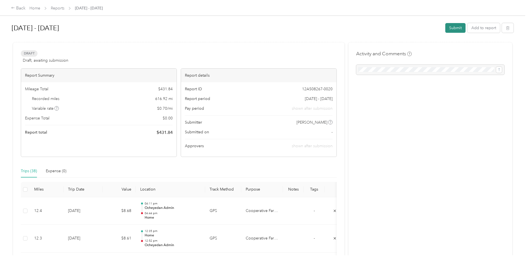
click at [455, 29] on button "Submit" at bounding box center [455, 28] width 20 height 10
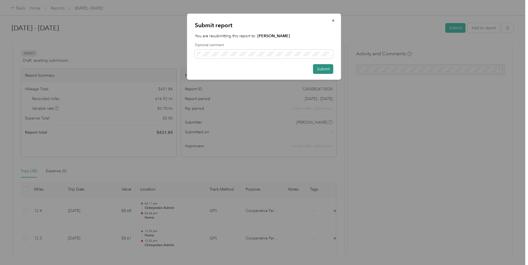
click at [330, 69] on button "Submit" at bounding box center [323, 69] width 20 height 10
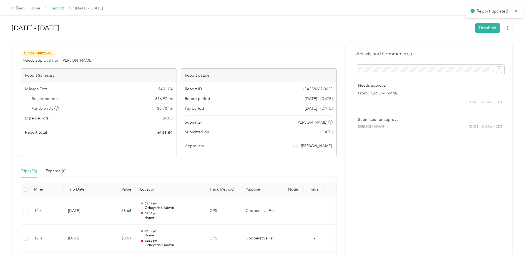
click at [55, 10] on link "Reports" at bounding box center [58, 8] width 14 height 5
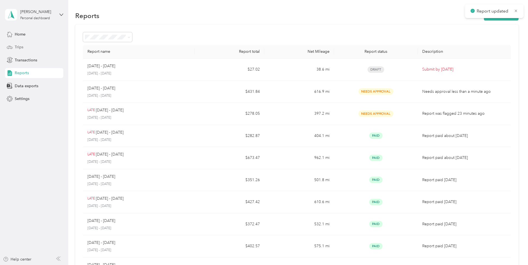
click at [21, 47] on span "Trips" at bounding box center [19, 47] width 9 height 6
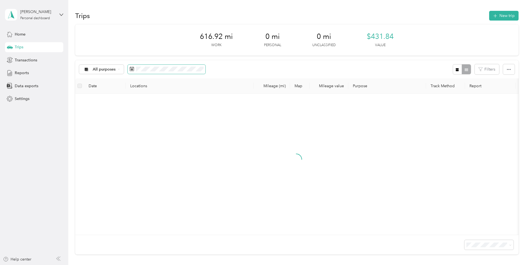
click at [157, 72] on span at bounding box center [167, 69] width 78 height 9
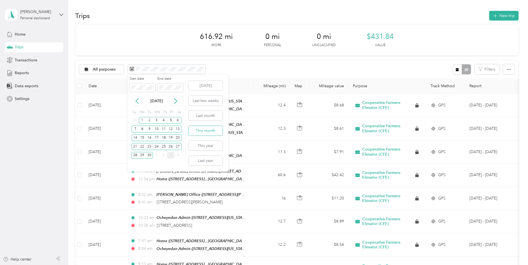
click at [214, 133] on button "This month" at bounding box center [206, 131] width 34 height 10
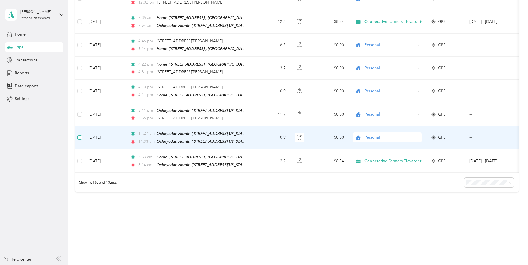
scroll to position [221, 0]
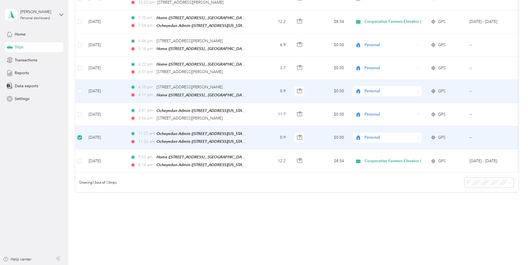
click at [77, 87] on td at bounding box center [79, 91] width 9 height 23
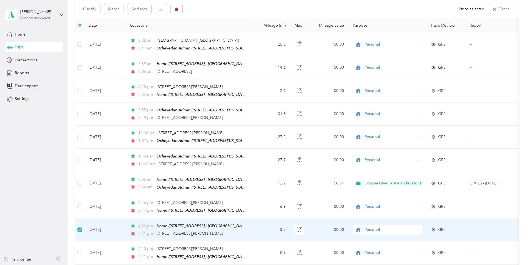
scroll to position [55, 0]
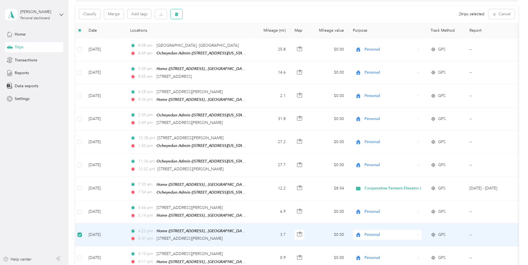
click at [178, 15] on icon "button" at bounding box center [176, 14] width 4 height 4
click at [218, 38] on button "Yes" at bounding box center [217, 37] width 11 height 9
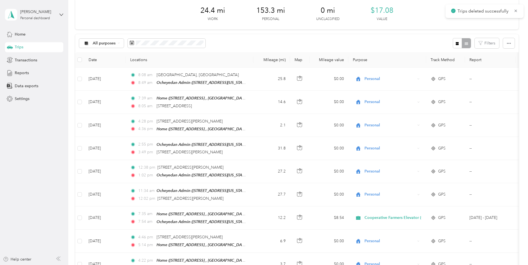
scroll to position [0, 0]
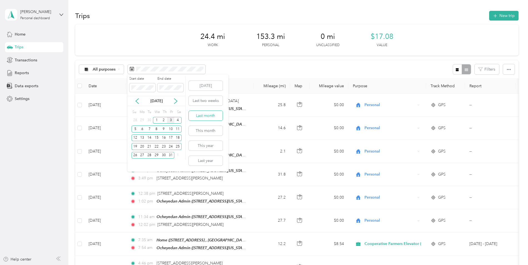
click at [214, 117] on button "Last month" at bounding box center [206, 116] width 34 height 10
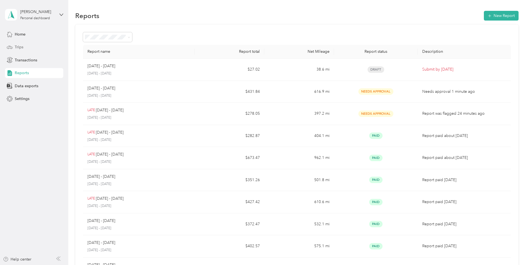
click at [27, 48] on div "Trips" at bounding box center [34, 47] width 58 height 10
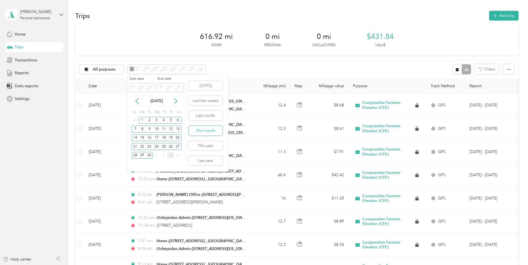
click at [215, 133] on button "This month" at bounding box center [206, 131] width 34 height 10
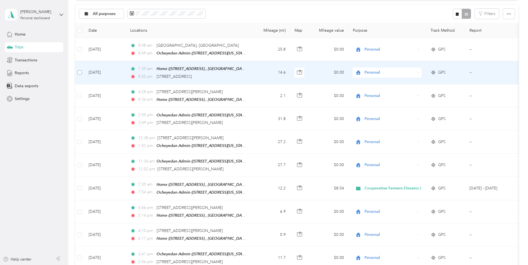
scroll to position [55, 0]
click at [178, 15] on icon "button" at bounding box center [176, 14] width 3 height 4
click at [216, 37] on button "Yes" at bounding box center [217, 37] width 11 height 9
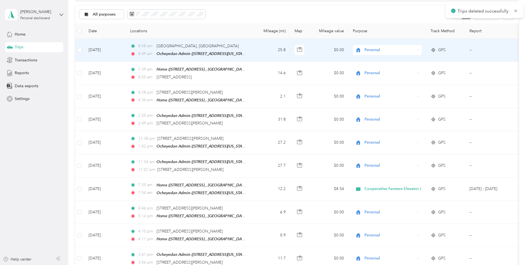
click at [102, 51] on td "[DATE]" at bounding box center [105, 50] width 42 height 23
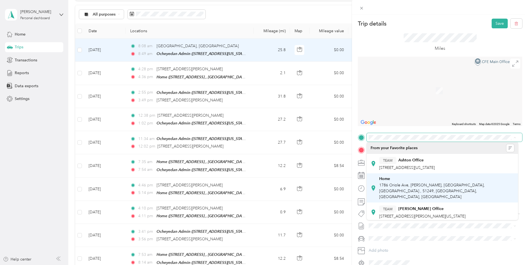
click at [394, 183] on span "1786 Oriole Ave, [PERSON_NAME], [GEOGRAPHIC_DATA], [GEOGRAPHIC_DATA] , 51249, […" at bounding box center [431, 191] width 105 height 16
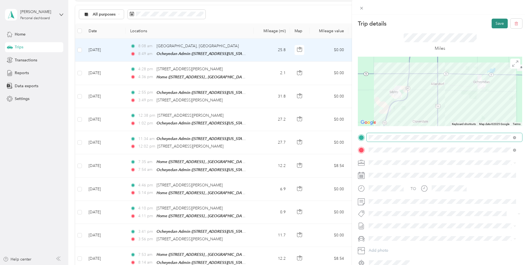
click at [495, 22] on button "Save" at bounding box center [499, 24] width 16 height 10
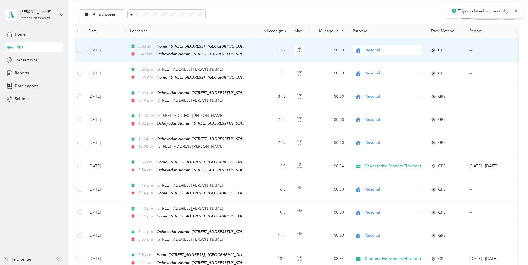
click at [383, 49] on span "Personal" at bounding box center [389, 50] width 51 height 6
click at [384, 60] on span "Cooperative Farmers Elevator (CFE)" at bounding box center [399, 60] width 66 height 6
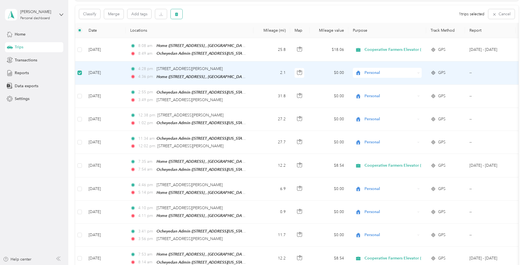
click at [175, 16] on icon "button" at bounding box center [176, 14] width 4 height 4
click at [217, 38] on button "Yes" at bounding box center [217, 37] width 11 height 9
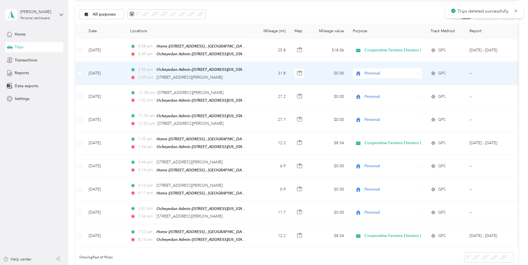
click at [255, 74] on td "31.8" at bounding box center [271, 73] width 37 height 23
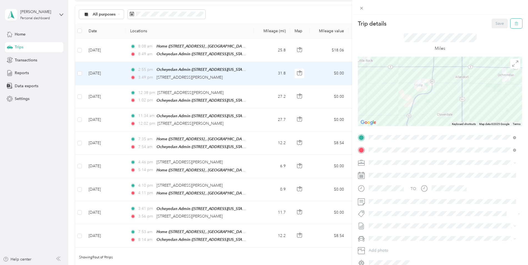
click at [510, 24] on button "button" at bounding box center [516, 24] width 12 height 10
click at [496, 30] on button "Yes" at bounding box center [495, 30] width 11 height 9
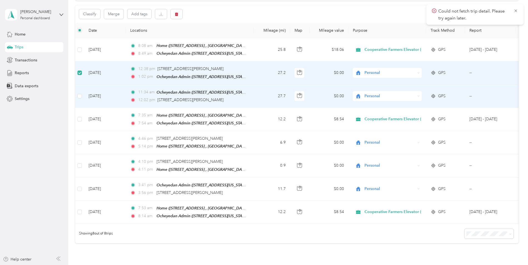
click at [83, 96] on td at bounding box center [79, 96] width 9 height 23
click at [175, 14] on icon "button" at bounding box center [176, 14] width 4 height 4
click at [215, 36] on button "Yes" at bounding box center [217, 37] width 11 height 9
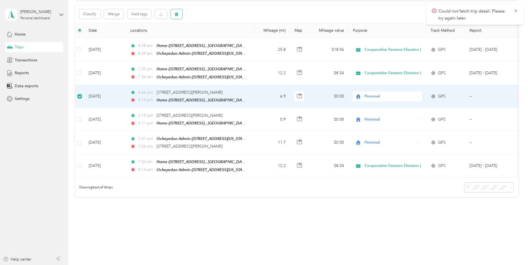
click at [172, 17] on button "button" at bounding box center [177, 14] width 12 height 10
click at [219, 37] on button "Yes" at bounding box center [217, 37] width 11 height 9
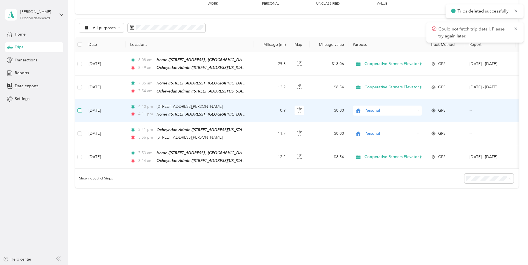
scroll to position [43, 0]
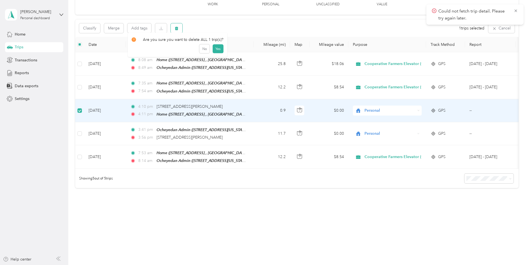
click at [173, 25] on button "button" at bounding box center [177, 28] width 12 height 10
click at [216, 47] on button "Yes" at bounding box center [217, 49] width 11 height 9
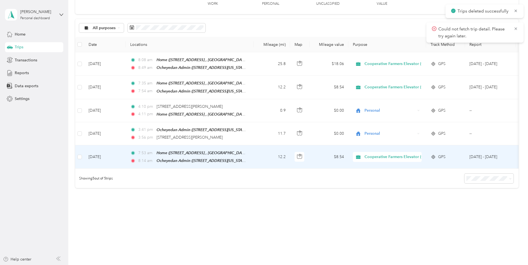
scroll to position [21, 0]
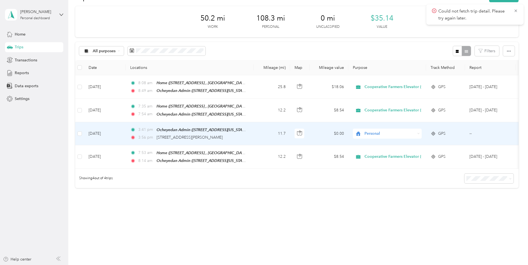
click at [384, 130] on span "Personal" at bounding box center [389, 133] width 51 height 6
click at [382, 152] on li "Personal" at bounding box center [394, 148] width 83 height 10
click at [377, 133] on span "Personal" at bounding box center [389, 133] width 51 height 6
click at [387, 139] on span "Cooperative Farmers Elevator (CFE)" at bounding box center [399, 138] width 66 height 6
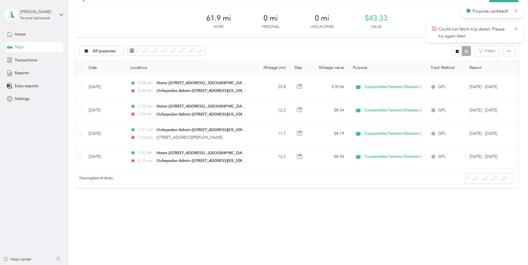
scroll to position [0, 0]
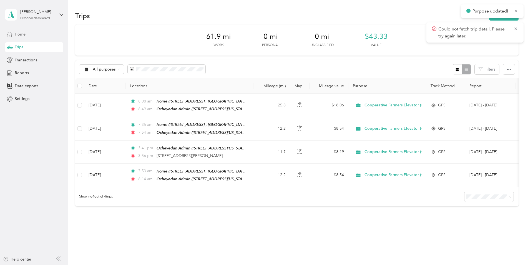
click at [29, 38] on div "Home" at bounding box center [34, 34] width 58 height 10
